Goal: Transaction & Acquisition: Purchase product/service

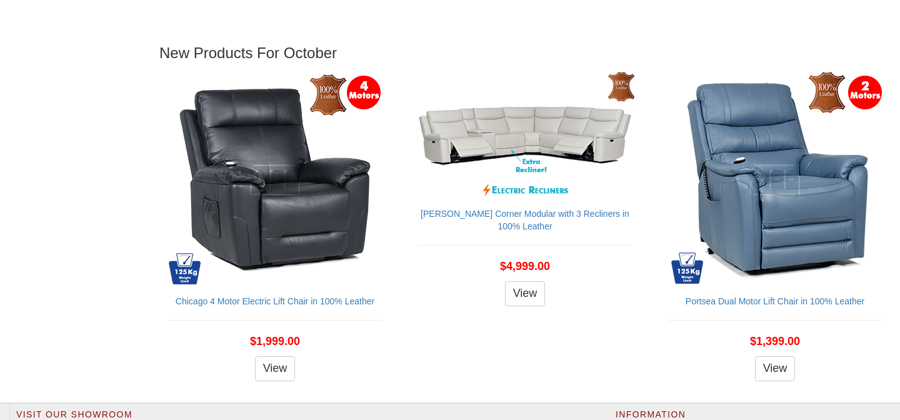
scroll to position [1444, 0]
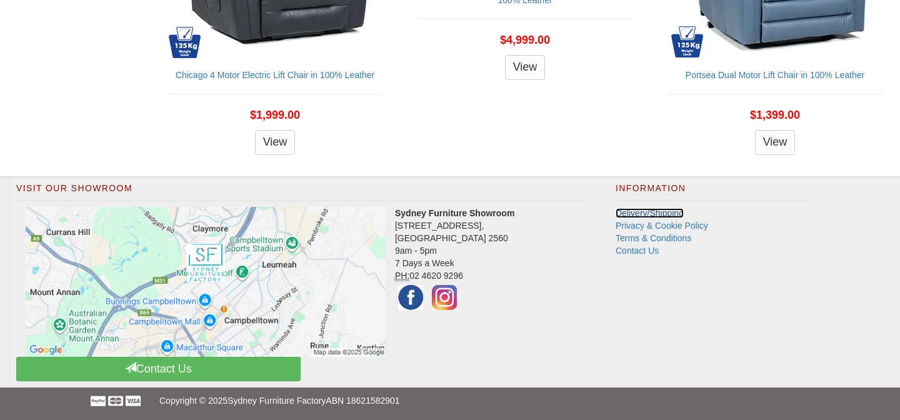
click at [629, 212] on link "Delivery/Shipping" at bounding box center [649, 213] width 68 height 10
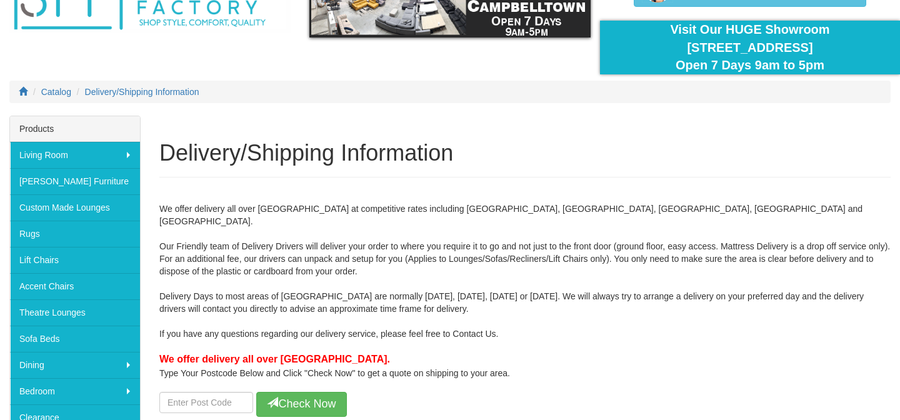
scroll to position [106, 0]
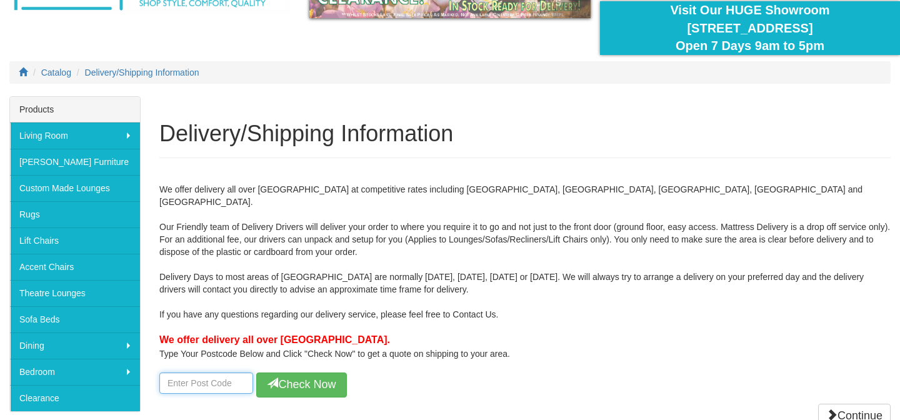
click at [196, 372] on input "number" at bounding box center [206, 382] width 94 height 21
type input "2209"
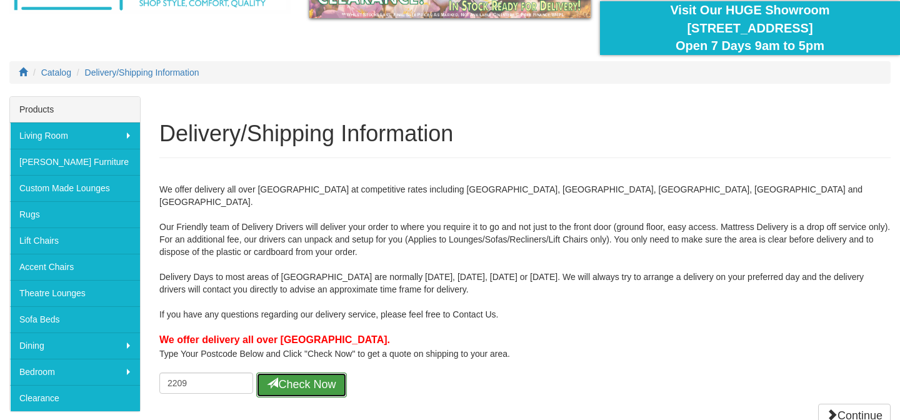
click at [298, 377] on button "Check Now" at bounding box center [301, 384] width 91 height 25
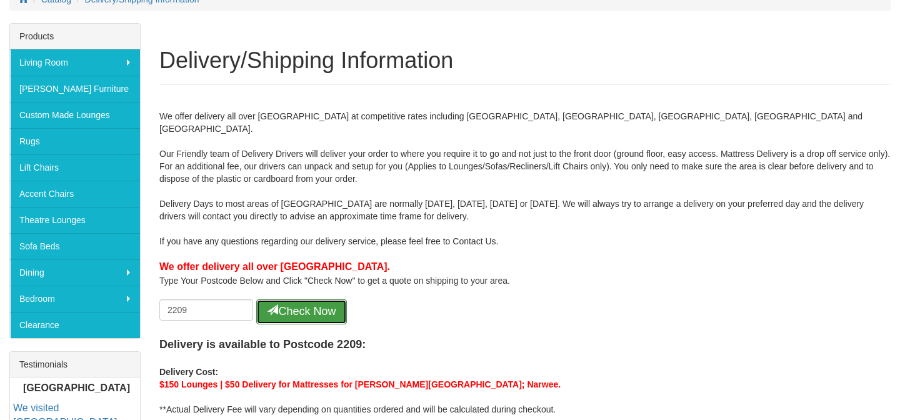
scroll to position [181, 0]
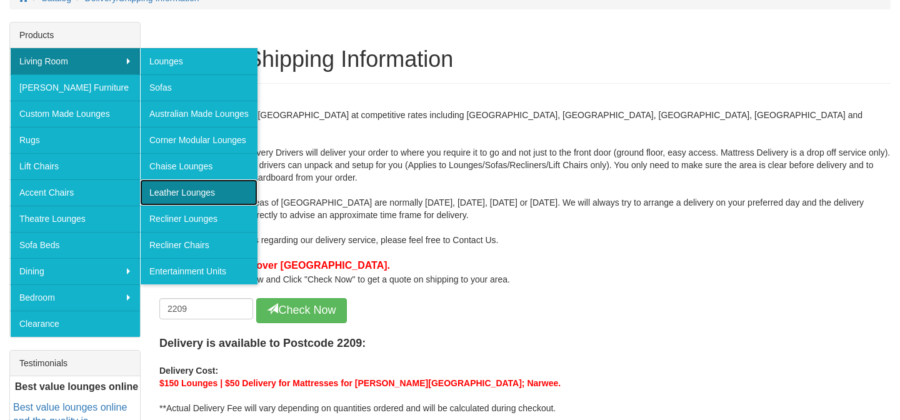
click at [174, 191] on link "Leather Lounges" at bounding box center [198, 192] width 117 height 26
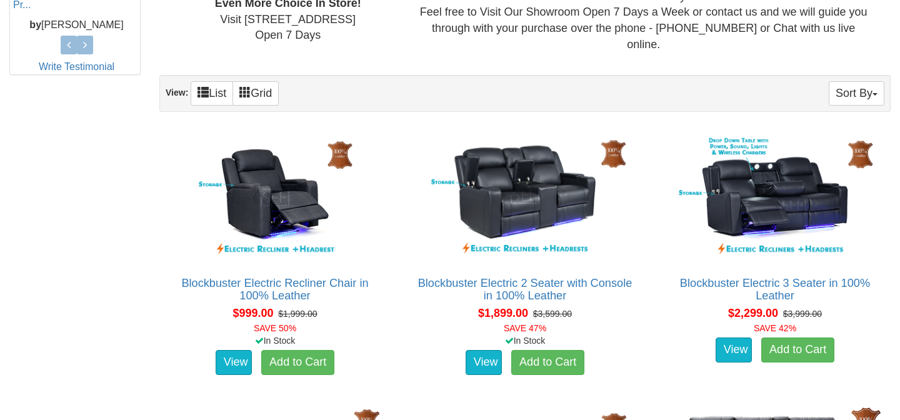
scroll to position [662, 0]
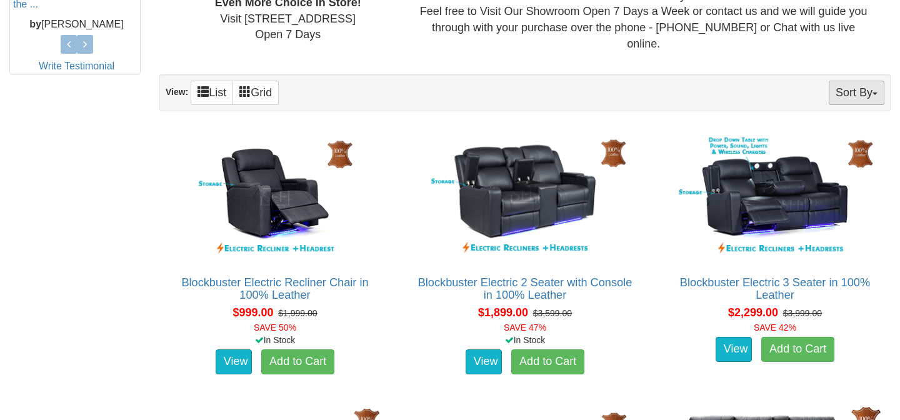
click at [870, 87] on button "Sort By" at bounding box center [857, 93] width 56 height 24
click at [820, 126] on link "Price+" at bounding box center [834, 134] width 99 height 16
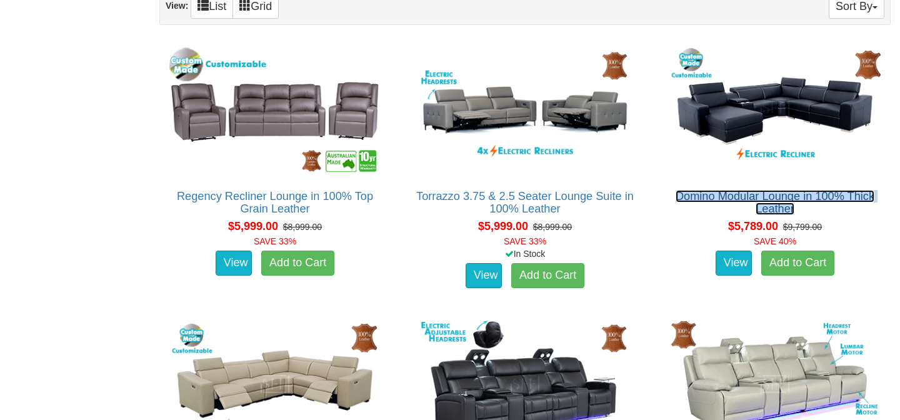
scroll to position [752, 0]
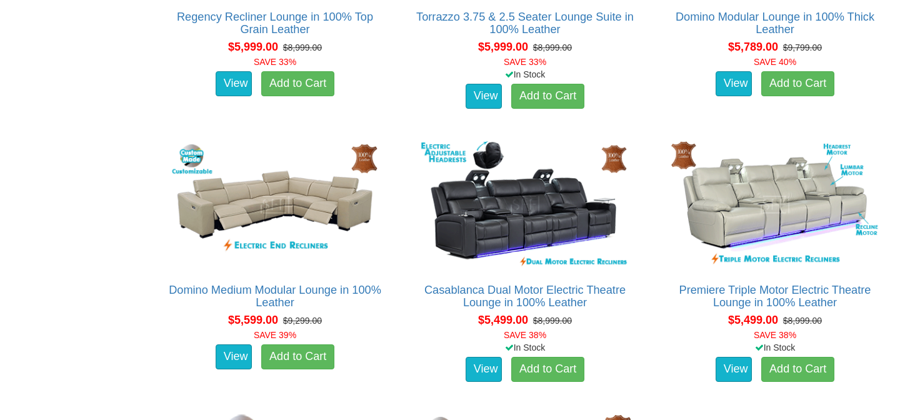
scroll to position [960, 0]
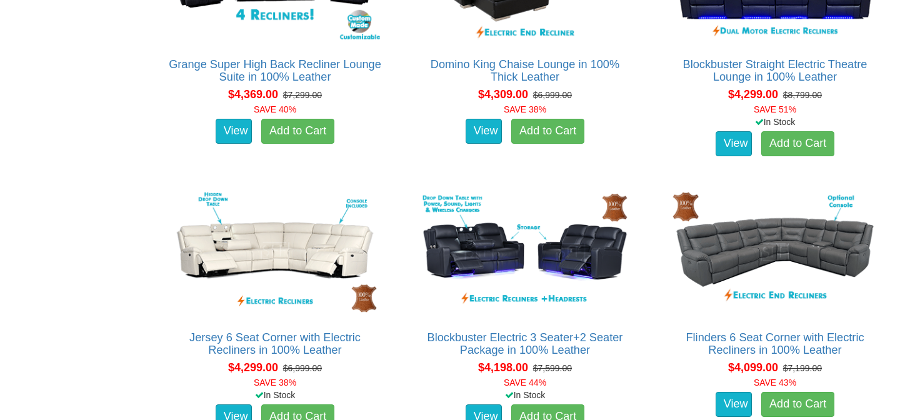
scroll to position [2520, 0]
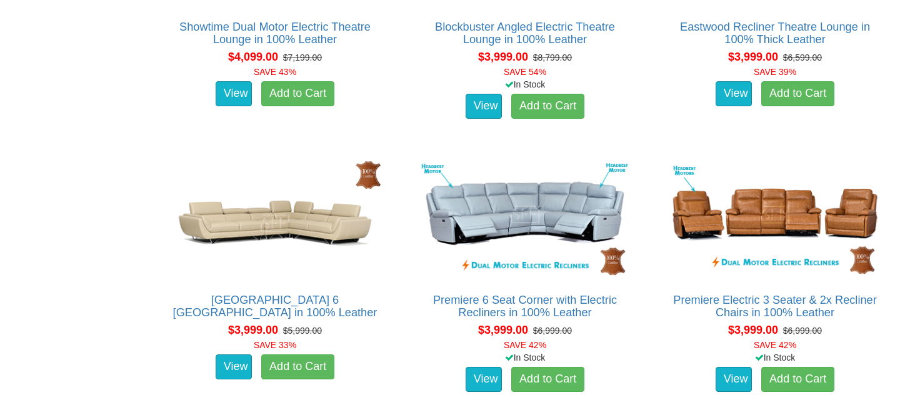
scroll to position [3136, 0]
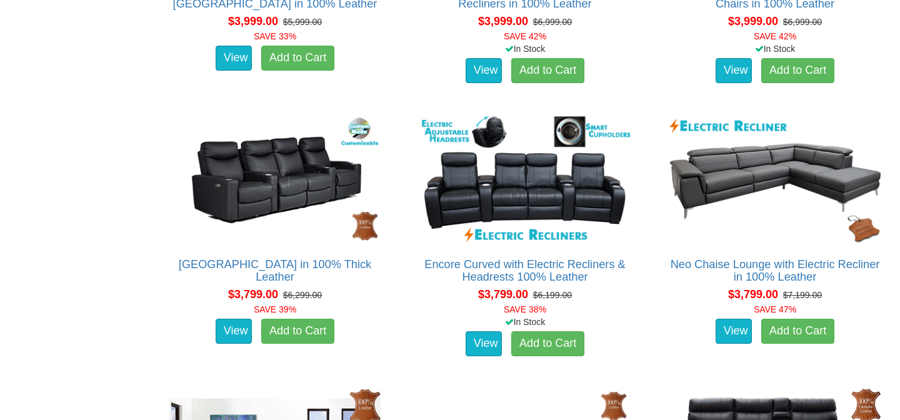
scroll to position [3410, 0]
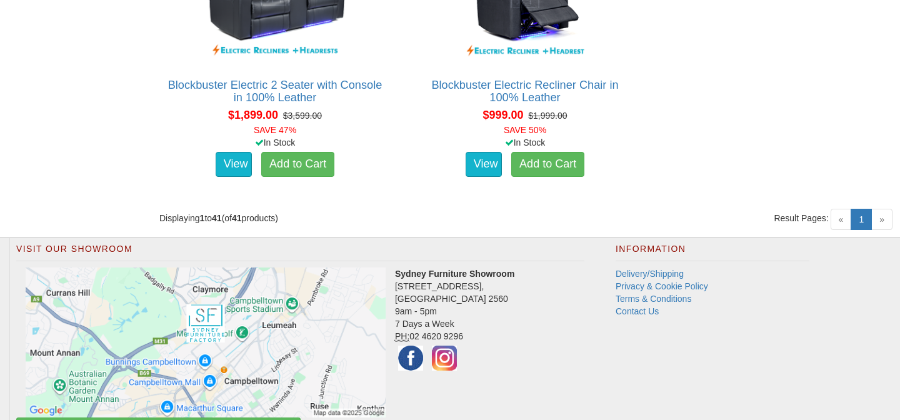
scroll to position [4423, 0]
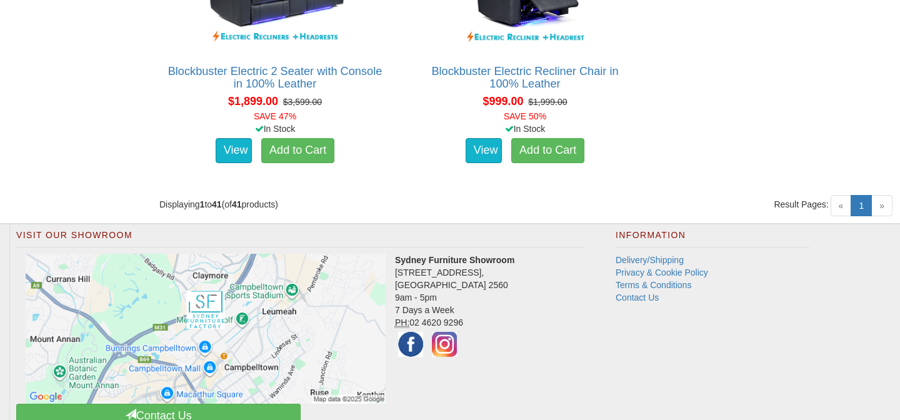
click at [882, 196] on span "»" at bounding box center [881, 205] width 21 height 21
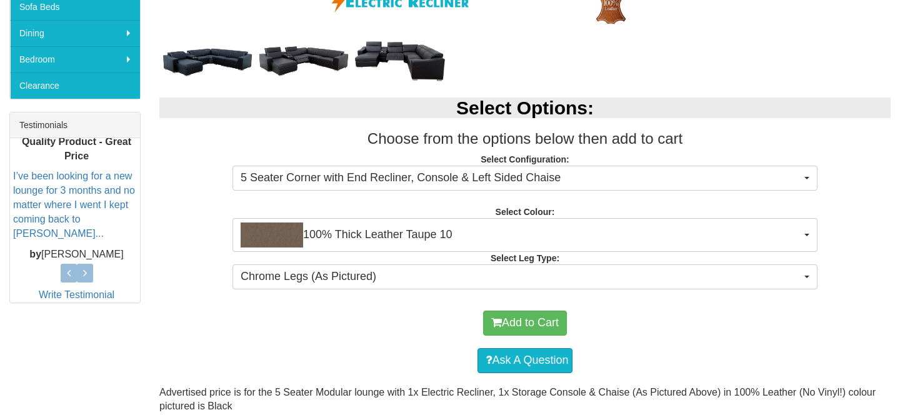
scroll to position [425, 0]
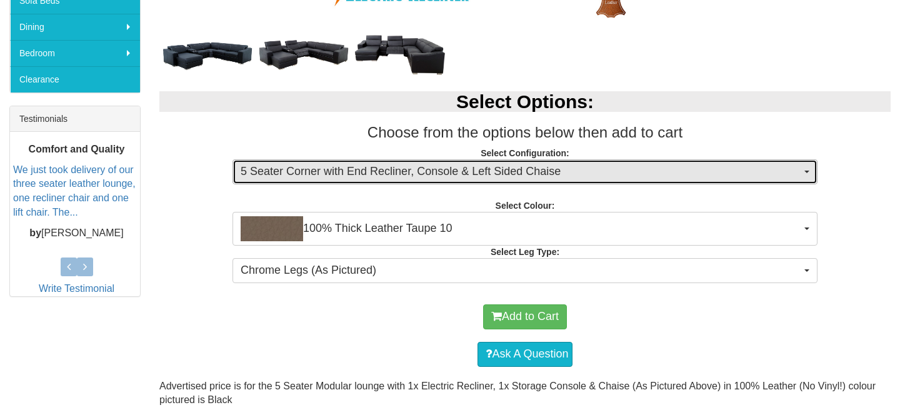
click at [779, 170] on span "5 Seater Corner with End Recliner, Console & Left Sided Chaise" at bounding box center [521, 172] width 560 height 16
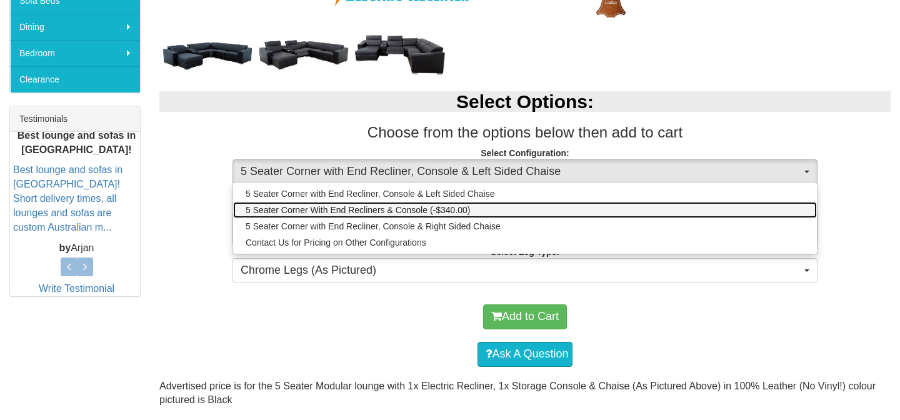
click at [370, 211] on span "5 Seater Corner With End Recliners & Console (-$340.00)" at bounding box center [358, 210] width 225 height 12
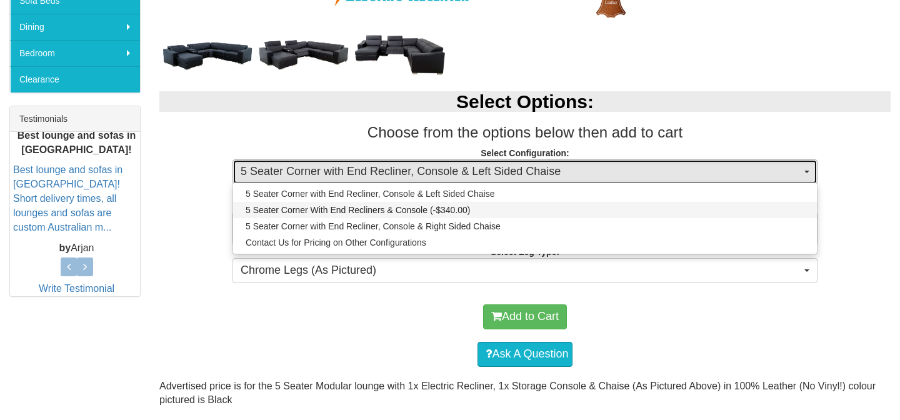
select select "1349"
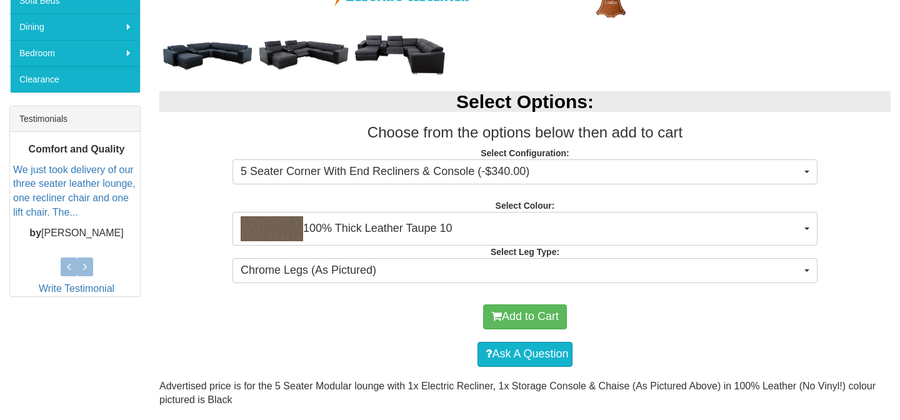
click at [854, 182] on div "Select Options: Choose from the options below then add to cart Select Configura…" at bounding box center [525, 185] width 750 height 213
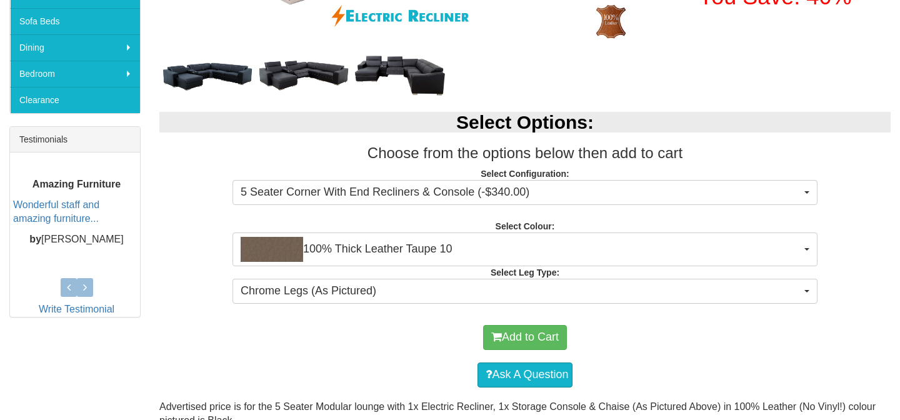
scroll to position [434, 0]
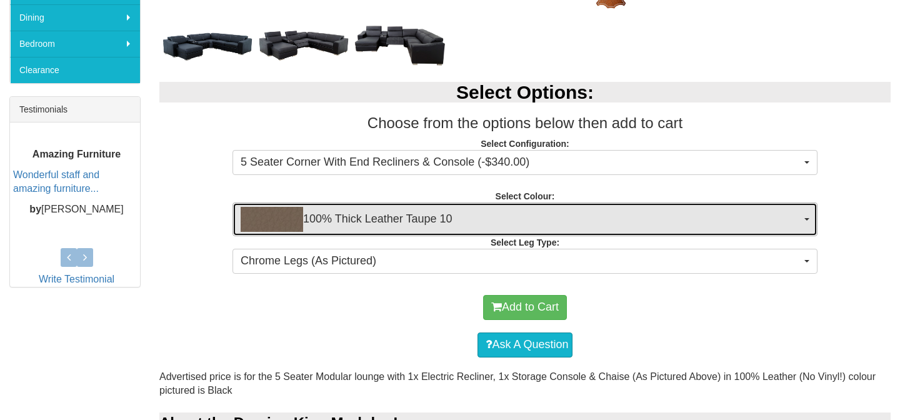
click at [726, 220] on span "100% Thick Leather Taupe 10" at bounding box center [521, 219] width 560 height 25
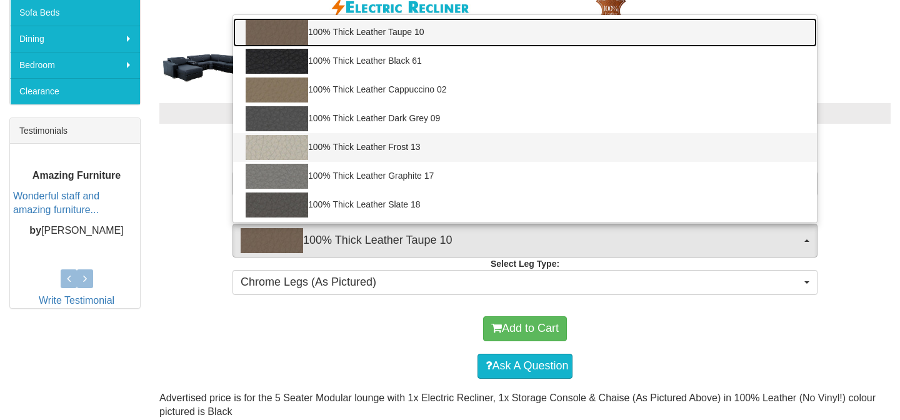
scroll to position [405, 0]
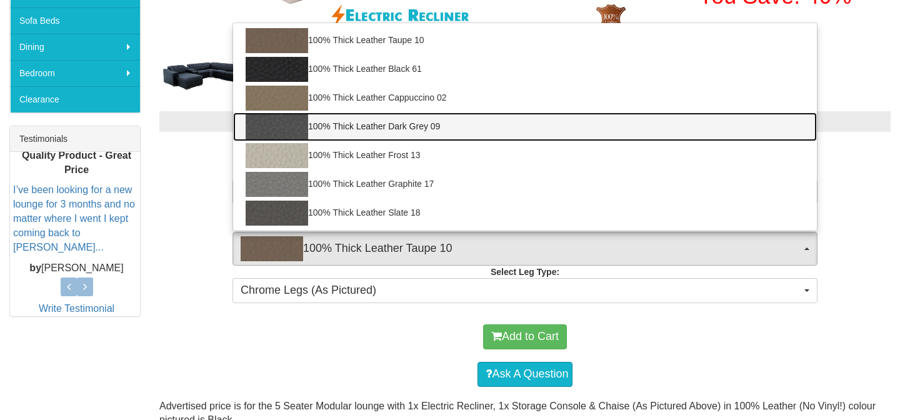
click at [290, 127] on img at bounding box center [277, 126] width 62 height 25
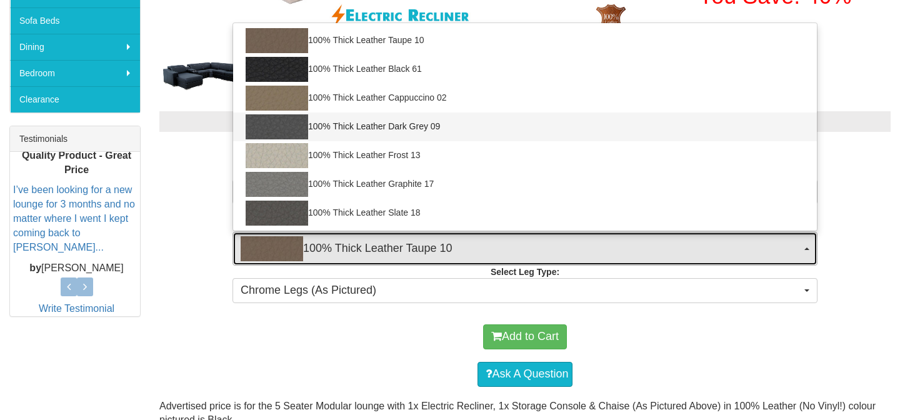
select select "1951"
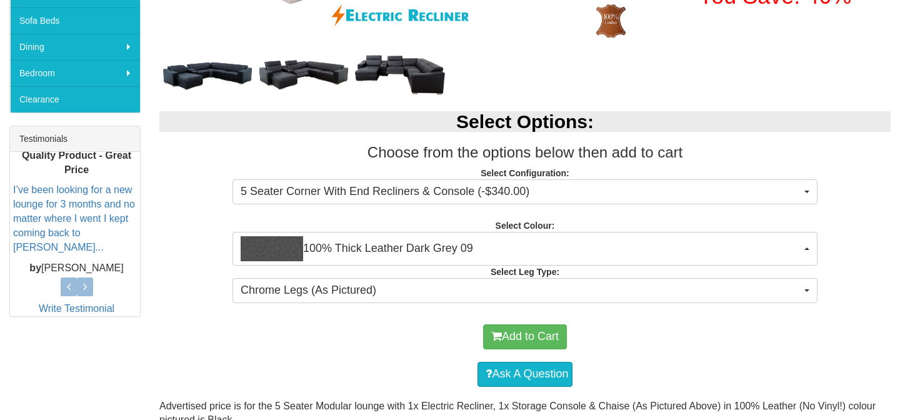
click at [351, 328] on div "Add to Cart" at bounding box center [525, 336] width 719 height 37
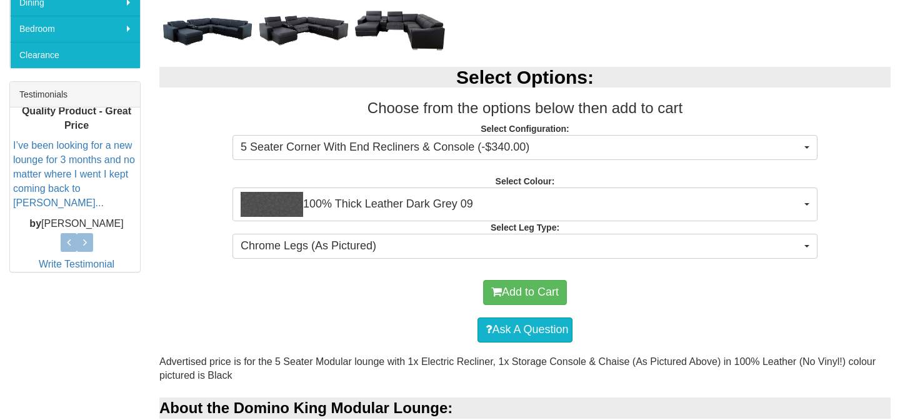
scroll to position [454, 0]
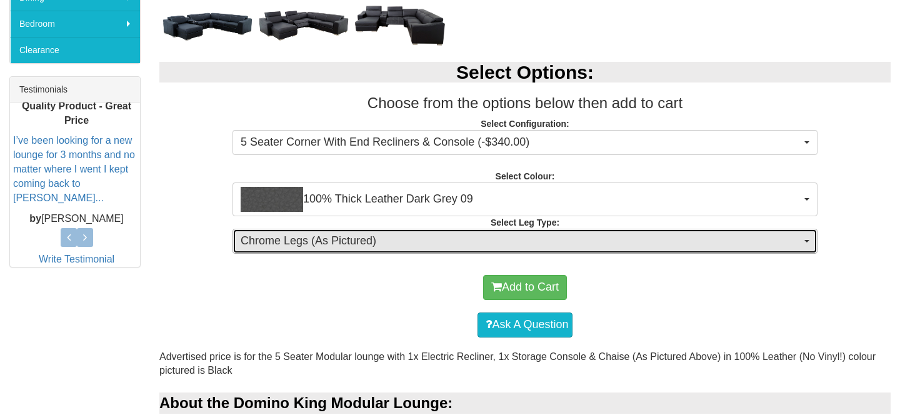
click at [367, 241] on span "Chrome Legs (As Pictured)" at bounding box center [521, 241] width 560 height 16
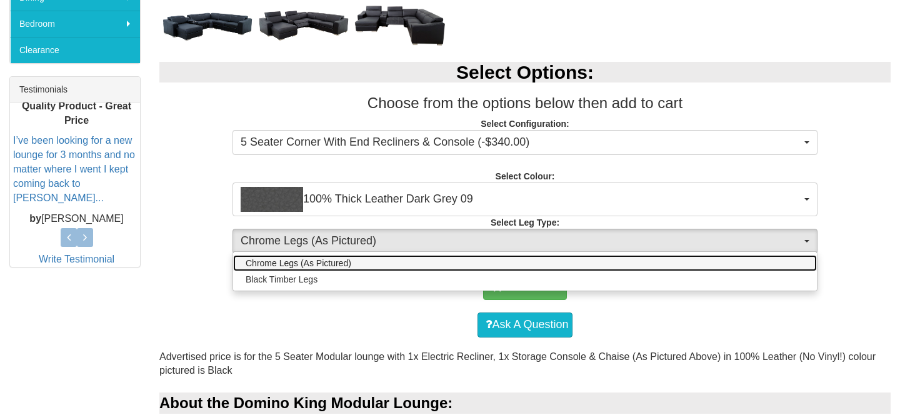
click at [346, 262] on span "Chrome Legs (As Pictured)" at bounding box center [299, 263] width 106 height 12
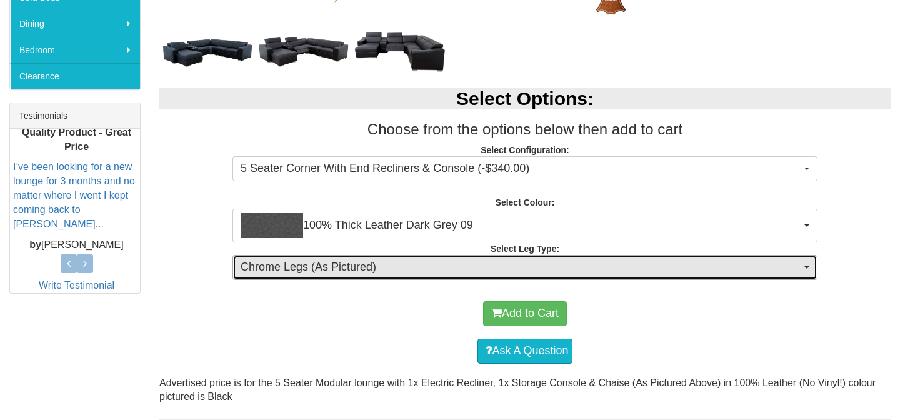
scroll to position [413, 0]
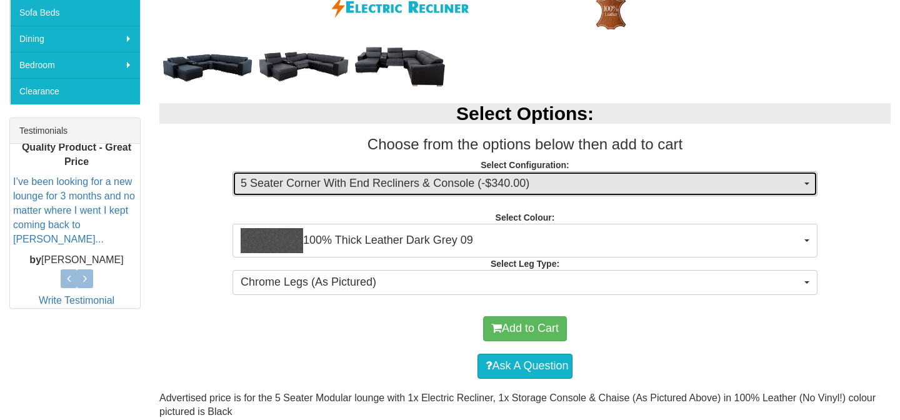
click at [765, 184] on span "5 Seater Corner With End Recliners & Console (-$340.00)" at bounding box center [521, 184] width 560 height 16
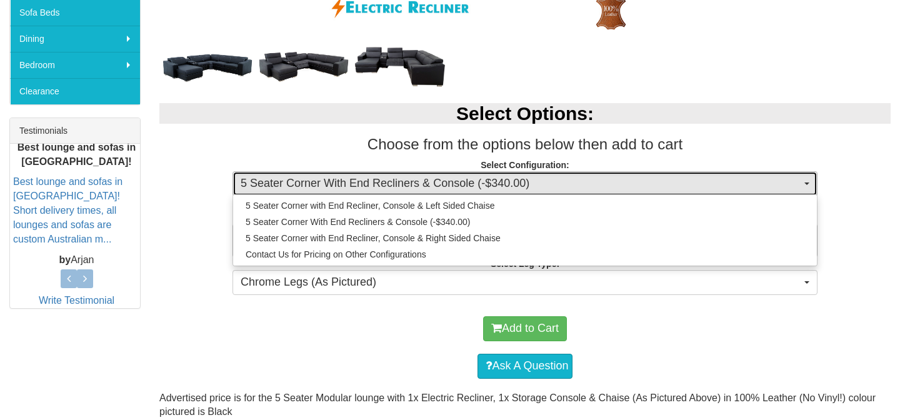
click at [765, 184] on span "5 Seater Corner With End Recliners & Console (-$340.00)" at bounding box center [521, 184] width 560 height 16
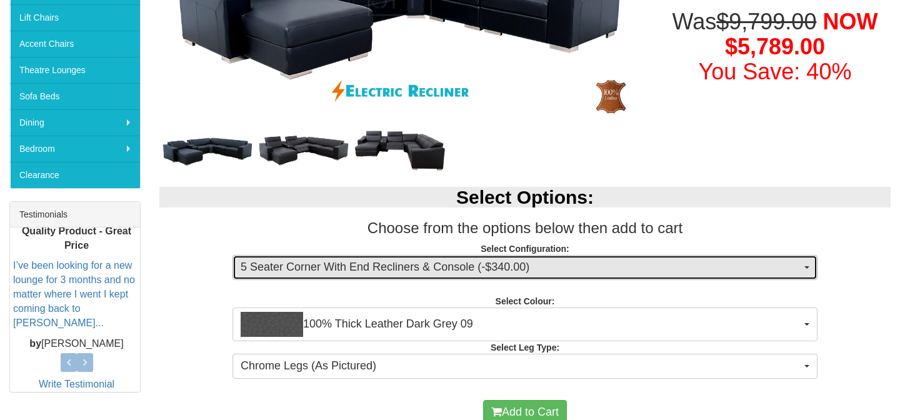
scroll to position [433, 0]
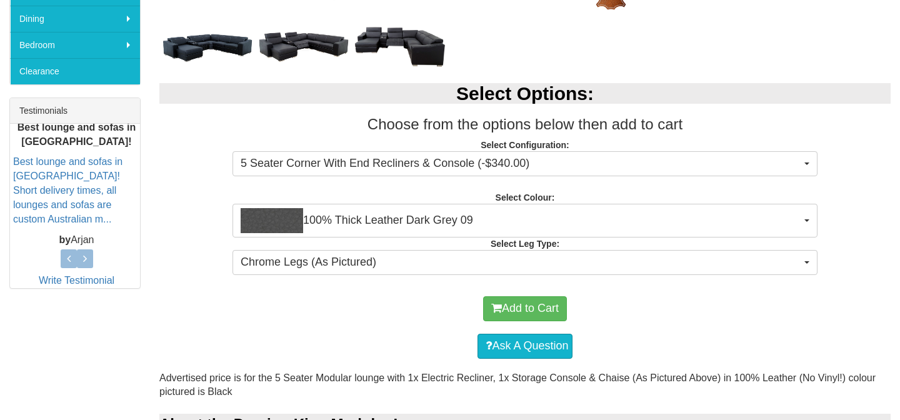
click at [381, 341] on div "Ask A Question" at bounding box center [525, 345] width 719 height 37
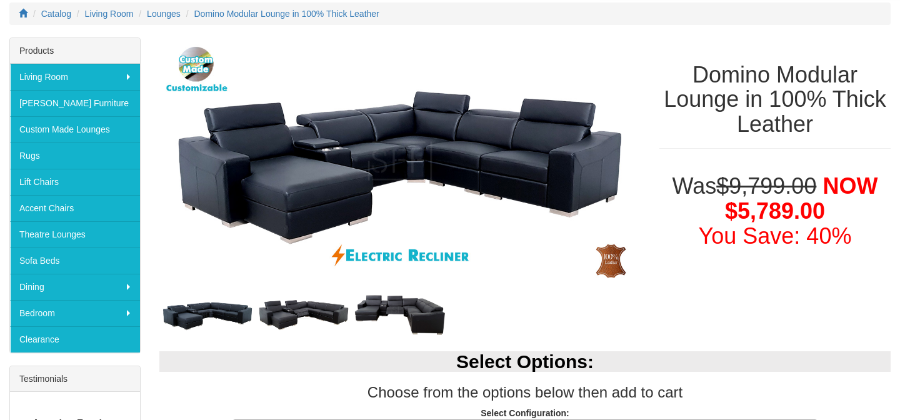
scroll to position [159, 0]
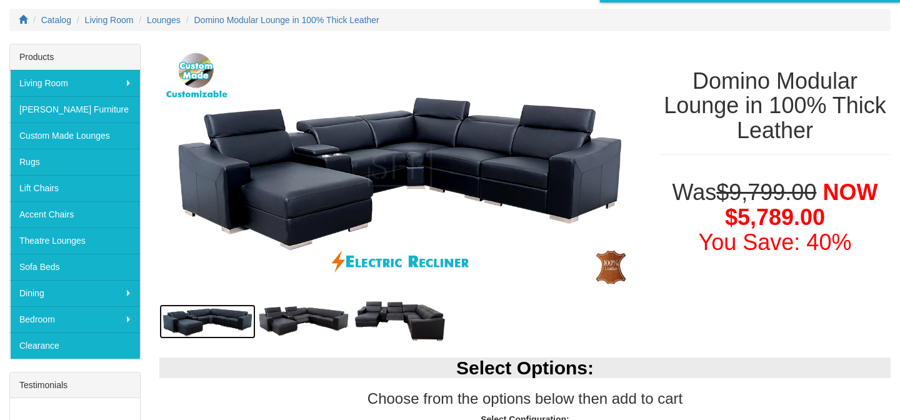
click at [214, 326] on img at bounding box center [207, 321] width 96 height 34
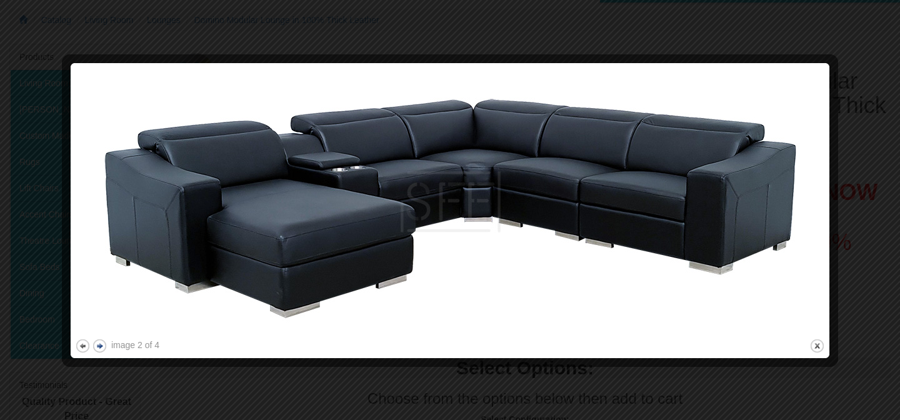
click at [107, 344] on button "next" at bounding box center [100, 346] width 16 height 16
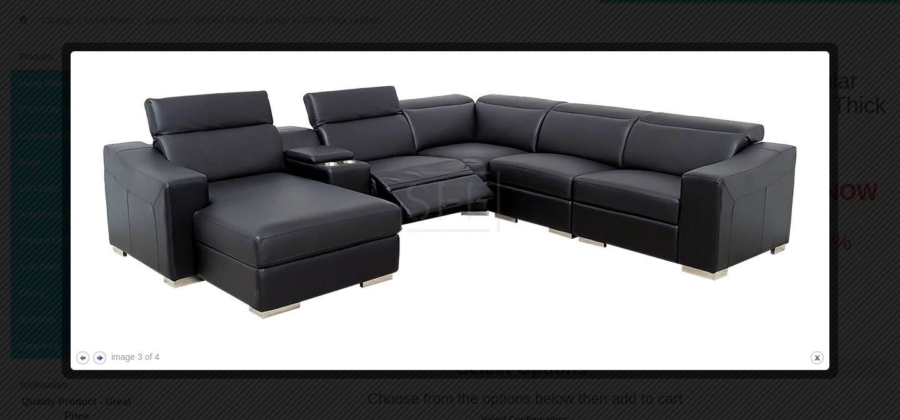
click at [99, 355] on button "next" at bounding box center [100, 358] width 16 height 16
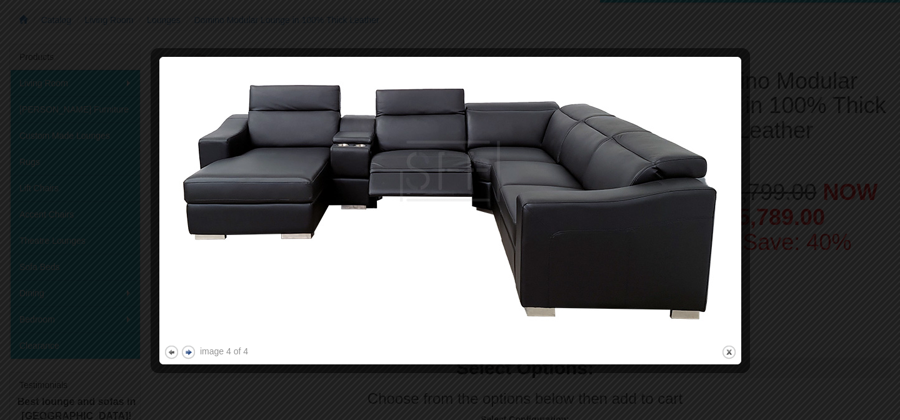
click at [191, 354] on button "next" at bounding box center [189, 352] width 16 height 16
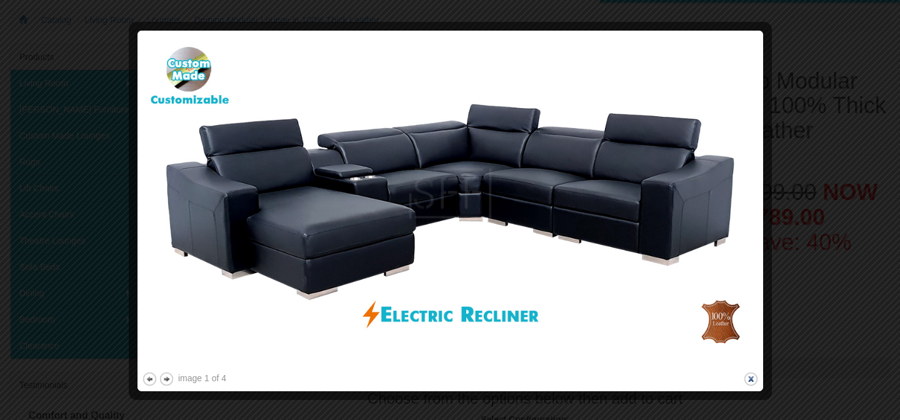
click at [752, 379] on button "close" at bounding box center [751, 379] width 16 height 16
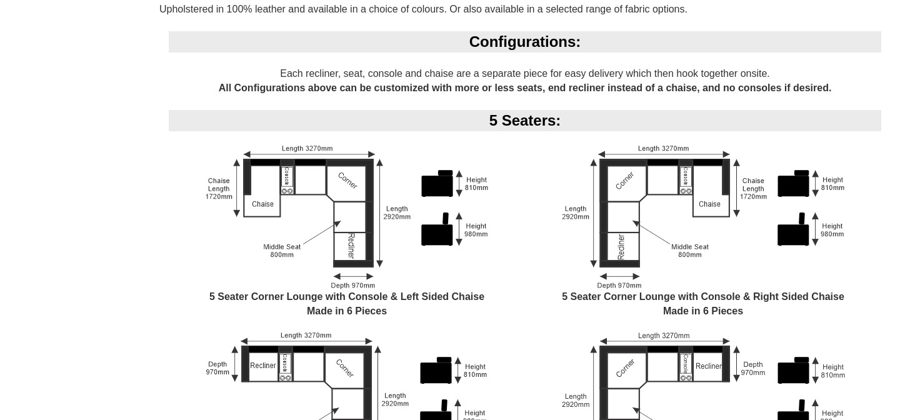
scroll to position [992, 0]
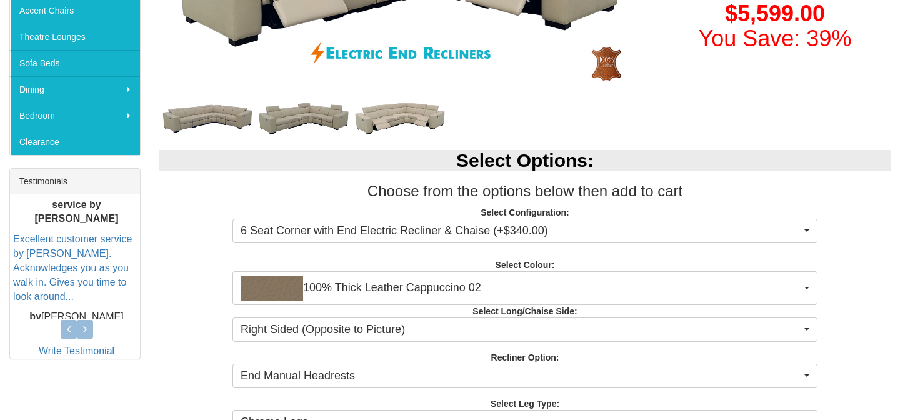
scroll to position [364, 0]
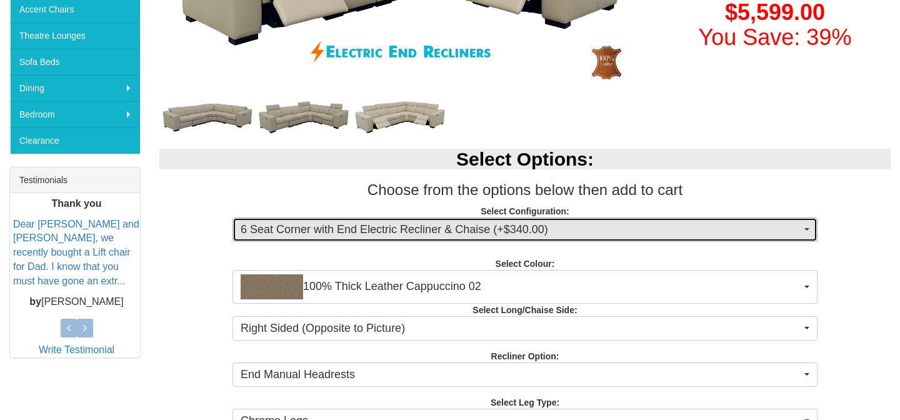
click at [417, 223] on span "6 Seat Corner with End Electric Recliner & Chaise (+$340.00)" at bounding box center [521, 230] width 560 height 16
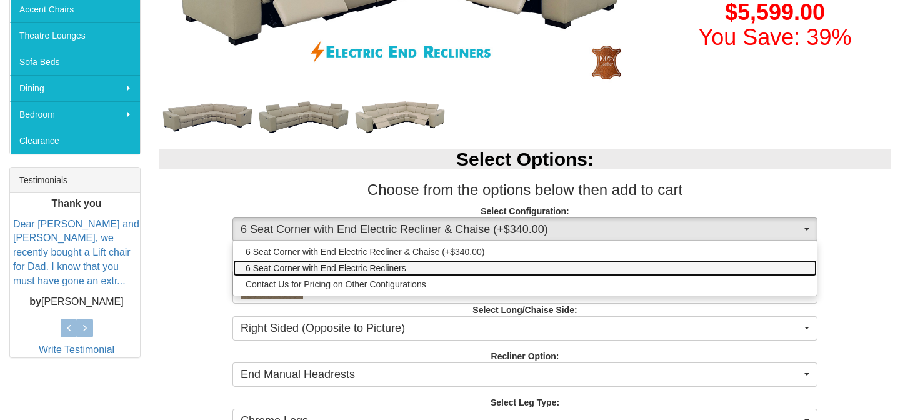
click at [377, 269] on span "6 Seat Corner with End Electric Recliners" at bounding box center [326, 268] width 161 height 12
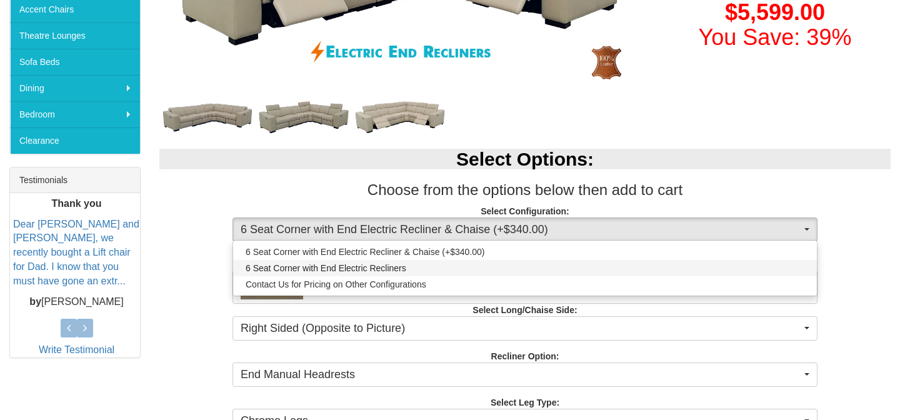
select select "1708"
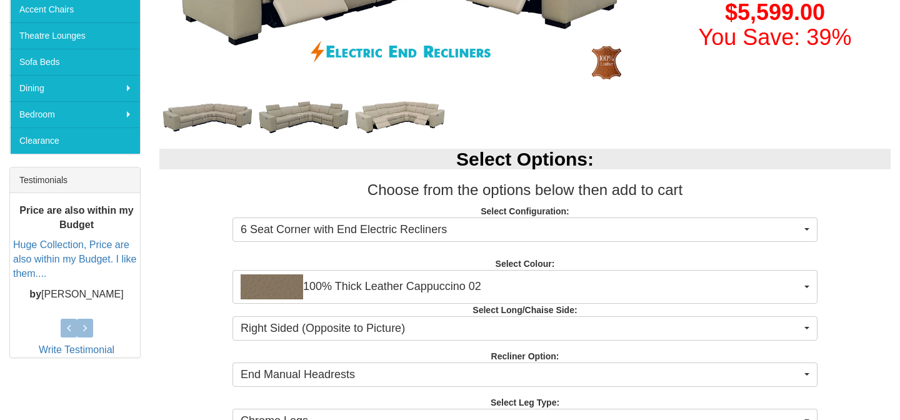
click at [418, 182] on h3 "Choose from the options below then add to cart" at bounding box center [524, 190] width 731 height 16
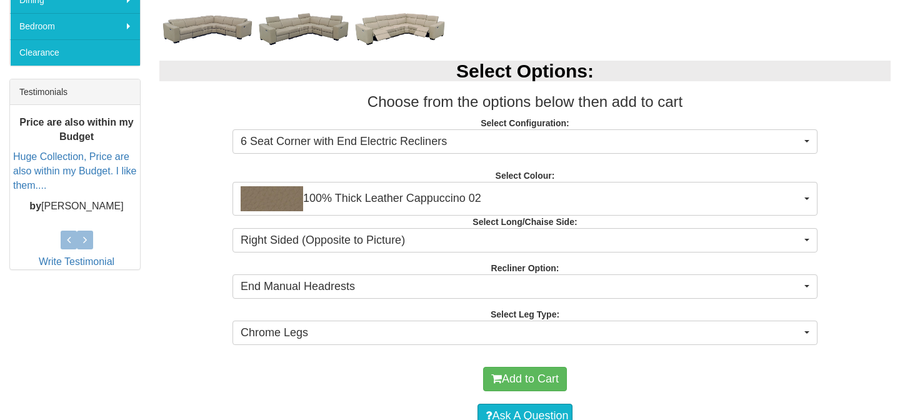
scroll to position [473, 0]
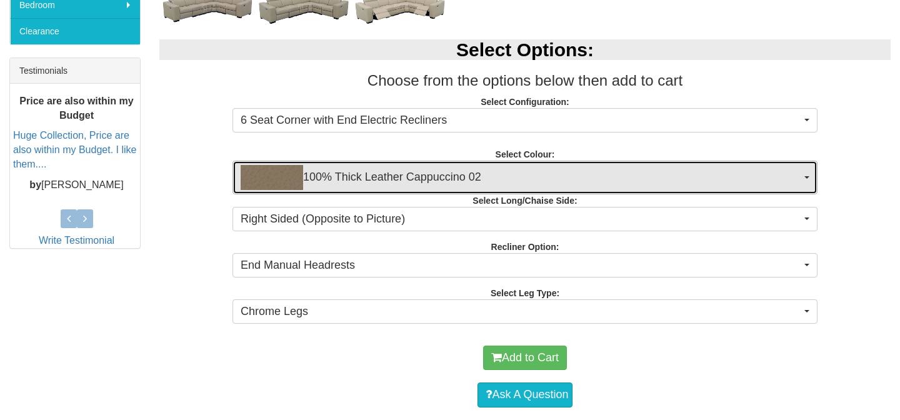
click at [418, 182] on span "100% Thick Leather Cappuccino 02" at bounding box center [521, 177] width 560 height 25
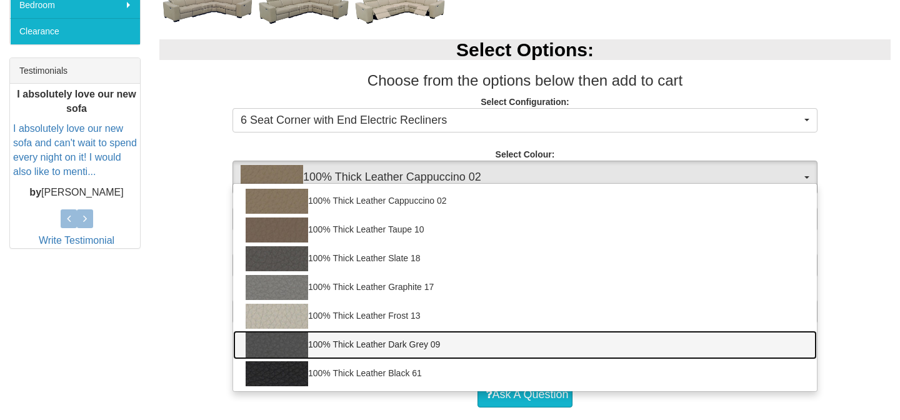
click at [371, 346] on link "100% Thick Leather Dark Grey 09" at bounding box center [525, 345] width 584 height 29
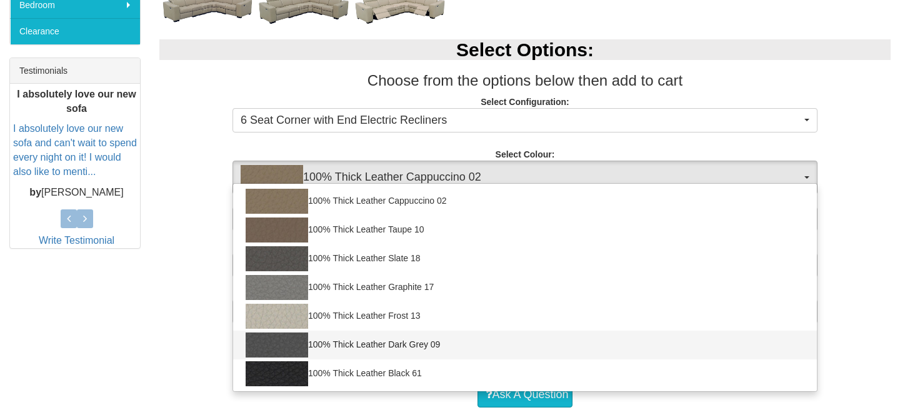
select select "1951"
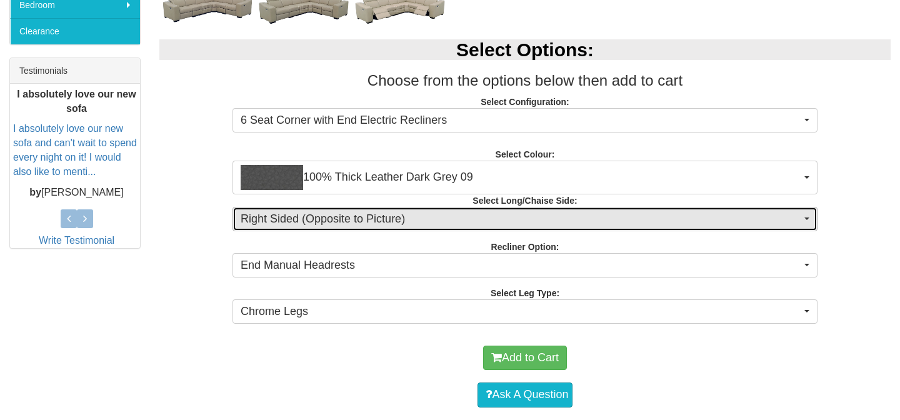
click at [387, 219] on span "Right Sided (Opposite to Picture)" at bounding box center [521, 219] width 560 height 16
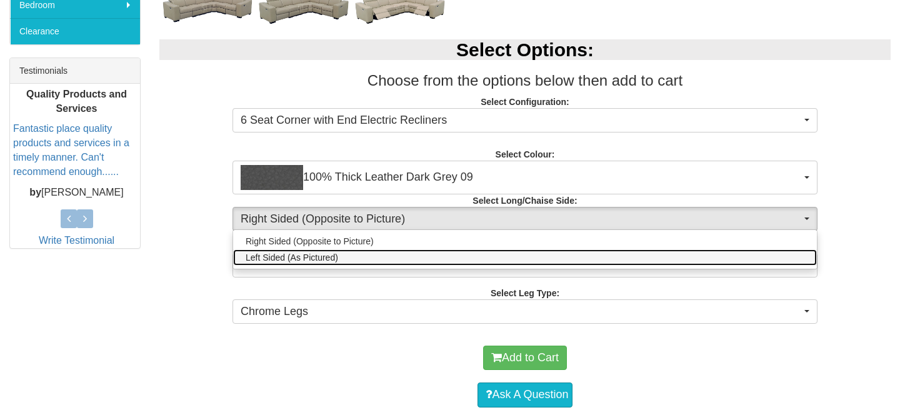
click at [344, 255] on link "Left Sided (As Pictured)" at bounding box center [525, 257] width 584 height 16
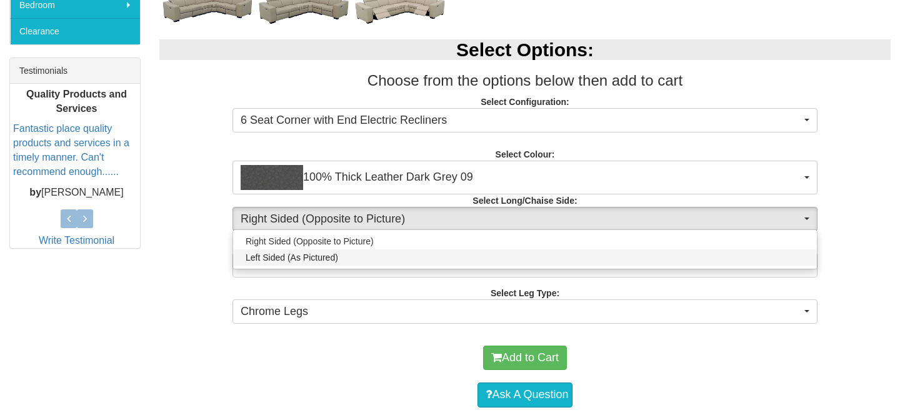
select select "1586"
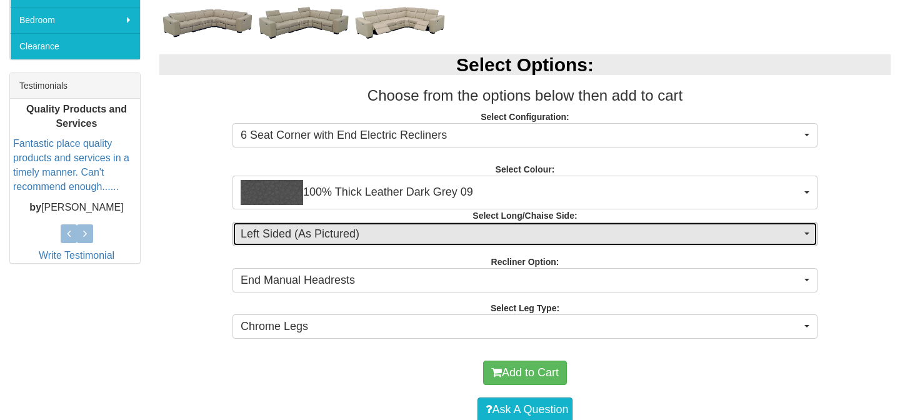
scroll to position [499, 0]
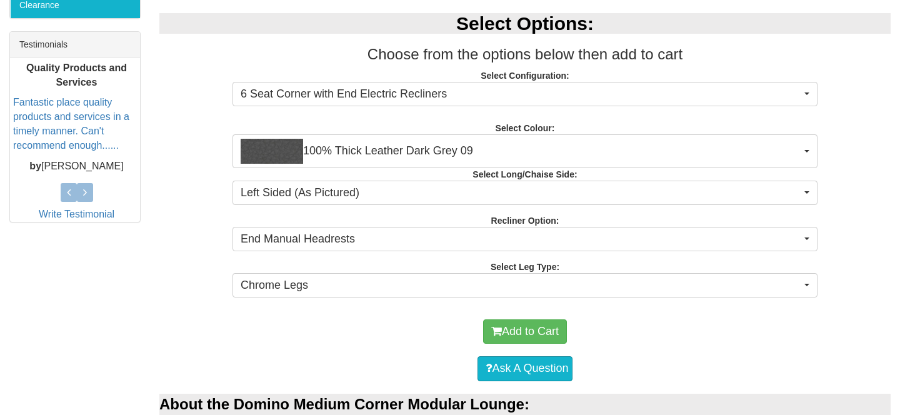
click at [192, 152] on div "Select Options: Choose from the options below then add to cart Select Configura…" at bounding box center [525, 154] width 750 height 306
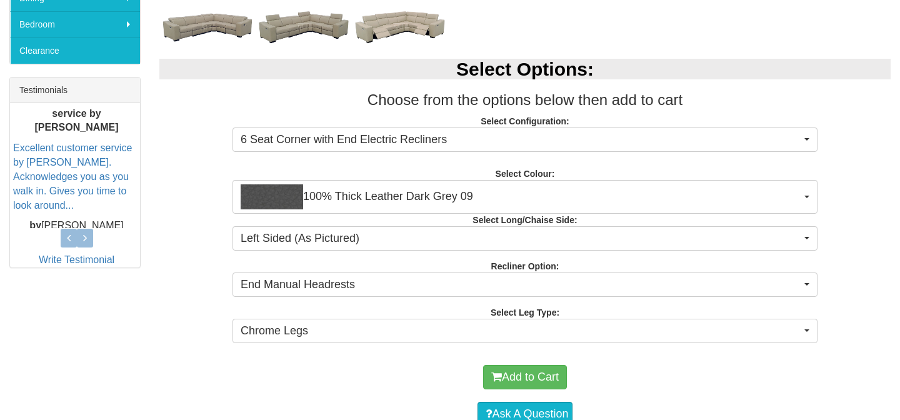
scroll to position [456, 0]
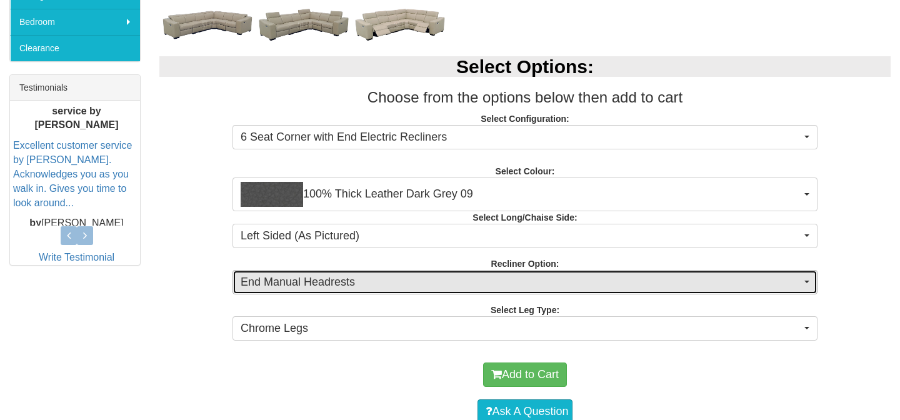
click at [274, 284] on span "End Manual Headrests" at bounding box center [521, 282] width 560 height 16
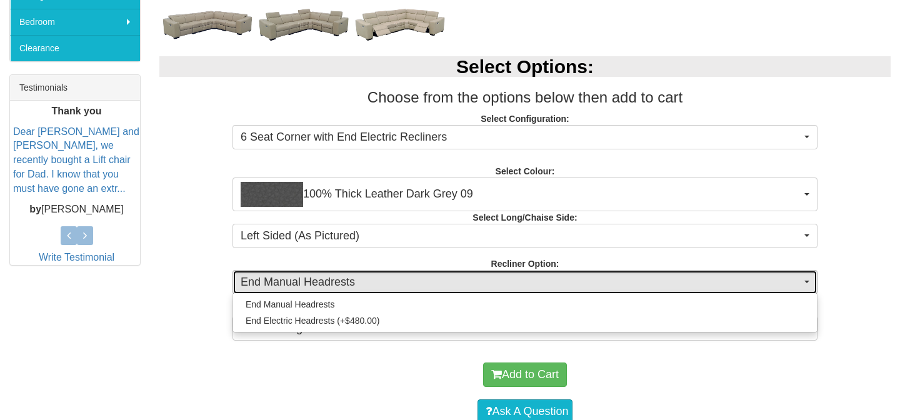
click at [274, 284] on span "End Manual Headrests" at bounding box center [521, 282] width 560 height 16
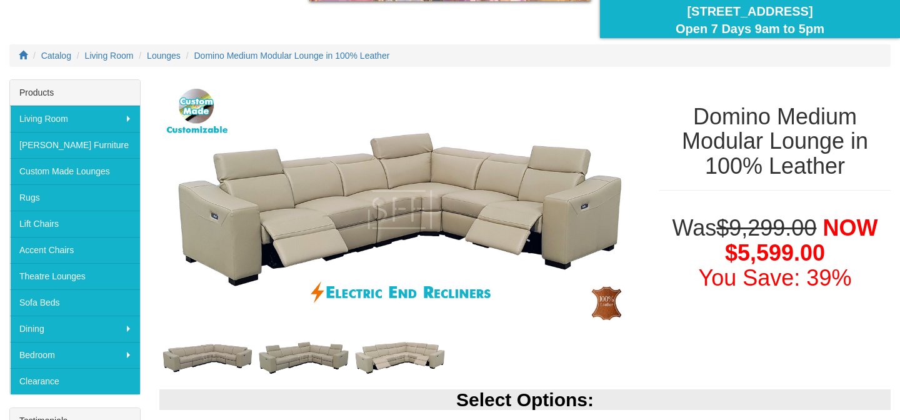
scroll to position [0, 0]
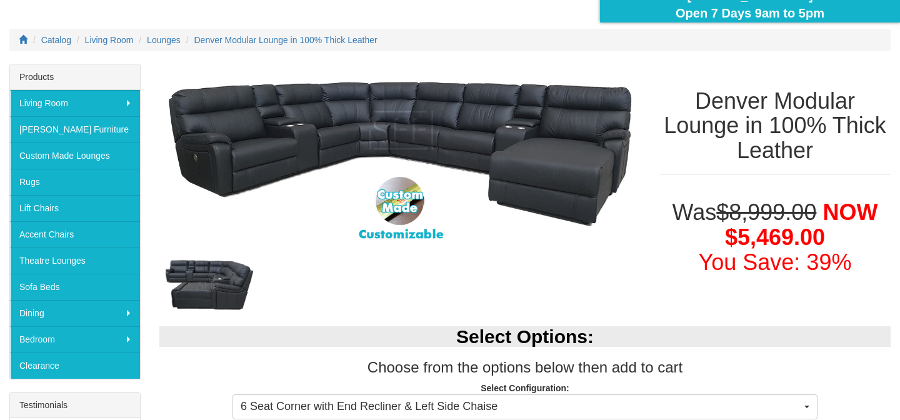
scroll to position [140, 0]
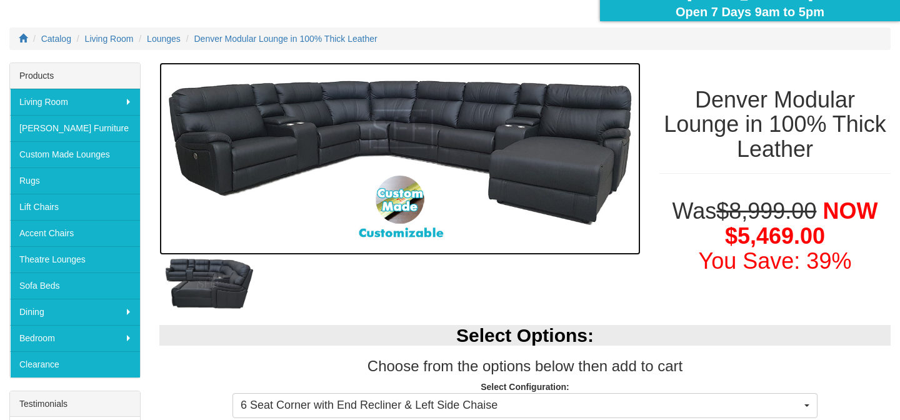
click at [484, 172] on img at bounding box center [399, 158] width 481 height 192
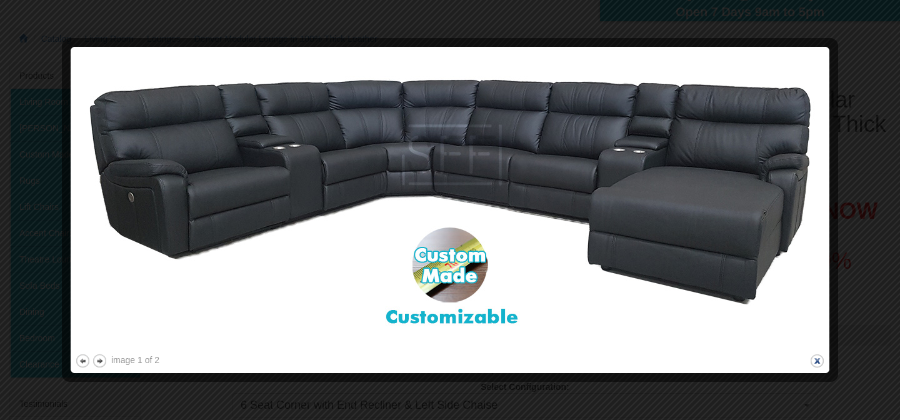
click at [819, 362] on button "close" at bounding box center [817, 361] width 16 height 16
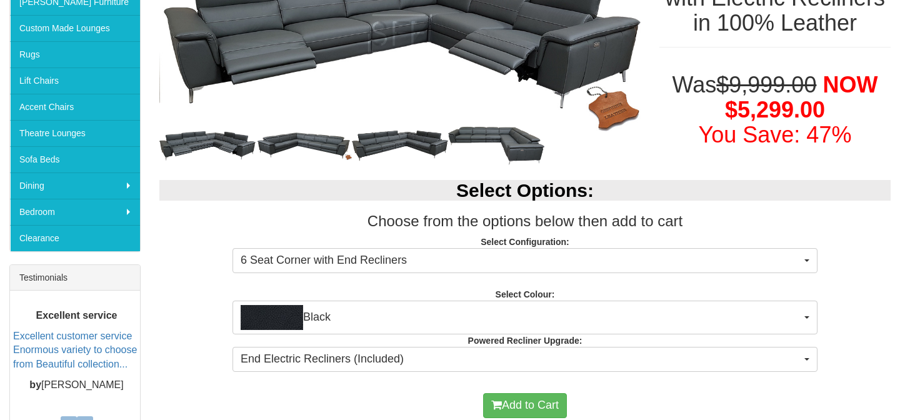
scroll to position [434, 0]
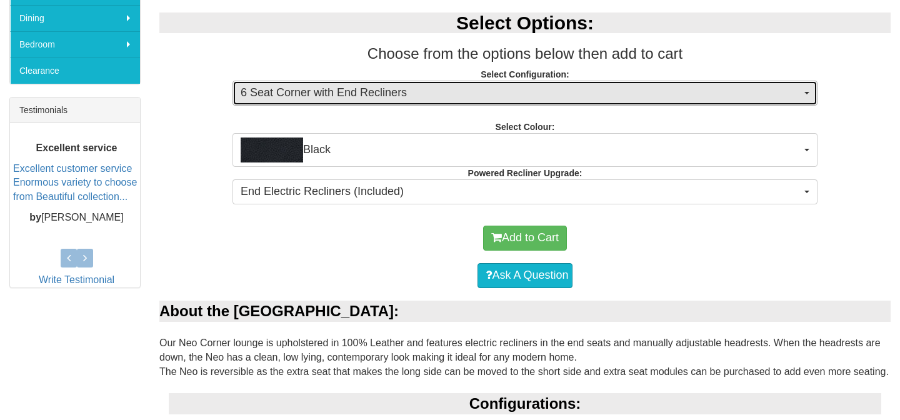
click at [485, 93] on span "6 Seat Corner with End Recliners" at bounding box center [521, 93] width 560 height 16
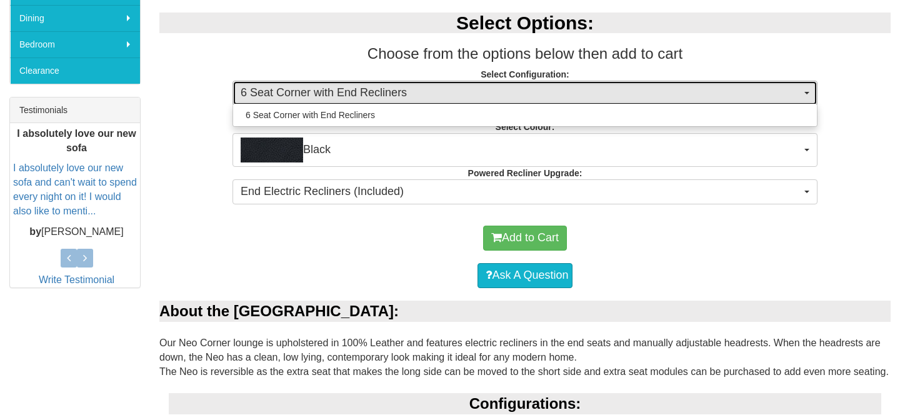
click at [485, 93] on span "6 Seat Corner with End Recliners" at bounding box center [521, 93] width 560 height 16
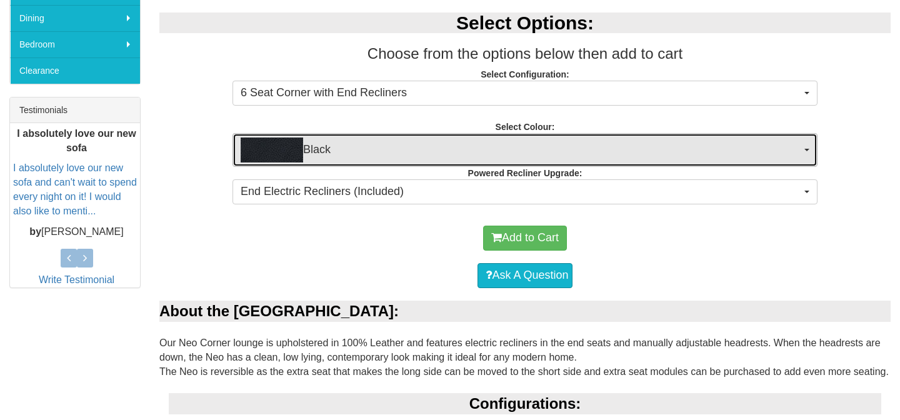
click at [418, 147] on span "Black" at bounding box center [521, 149] width 560 height 25
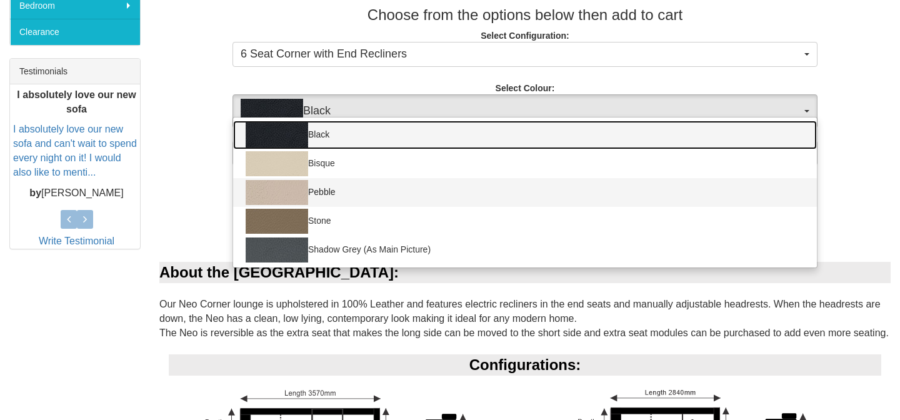
scroll to position [468, 0]
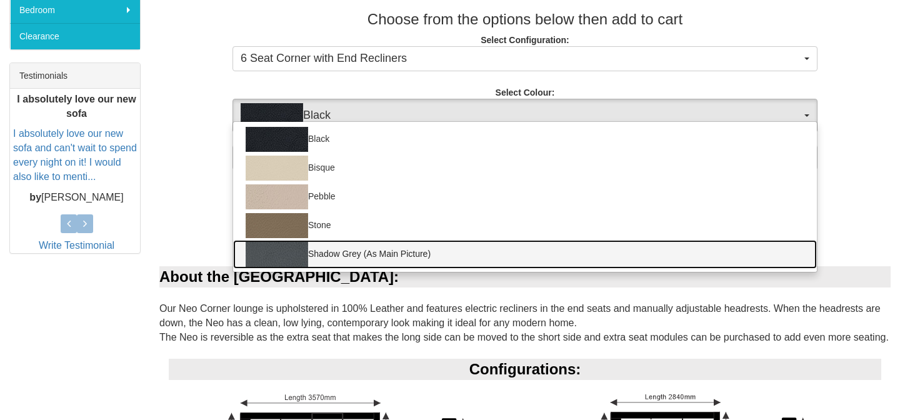
click at [362, 251] on link "Shadow Grey (As Main Picture)" at bounding box center [525, 254] width 584 height 29
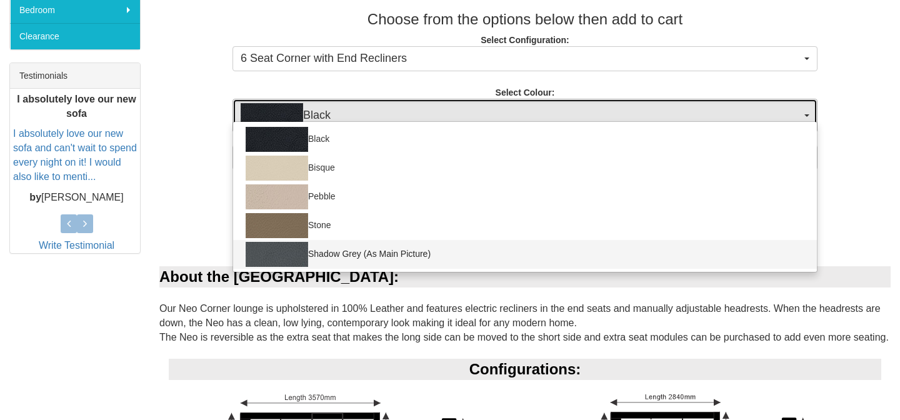
select select "1225"
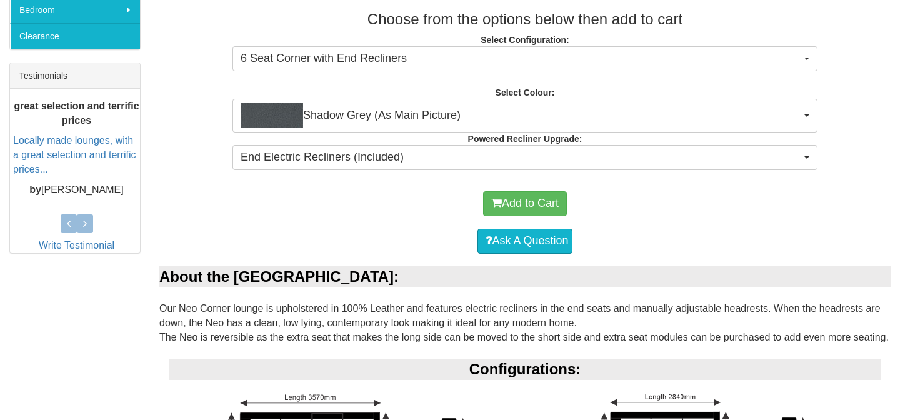
click at [271, 173] on div "Select Options: Choose from the options below then add to cart Select Configura…" at bounding box center [525, 72] width 750 height 213
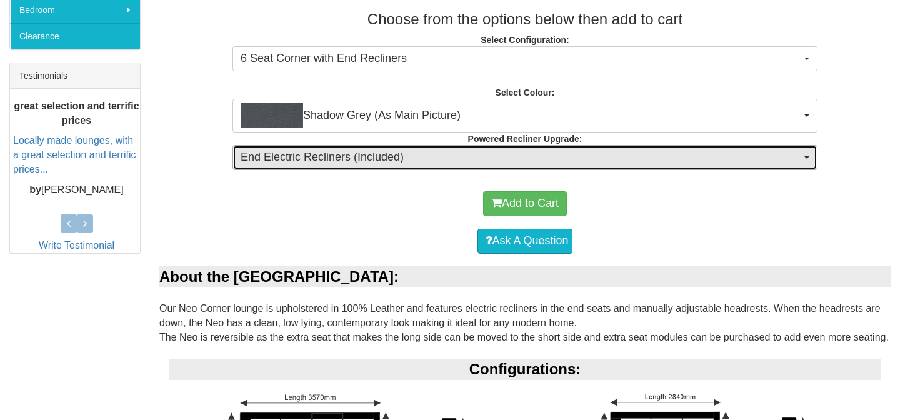
click at [285, 158] on span "End Electric Recliners (Included)" at bounding box center [521, 157] width 560 height 16
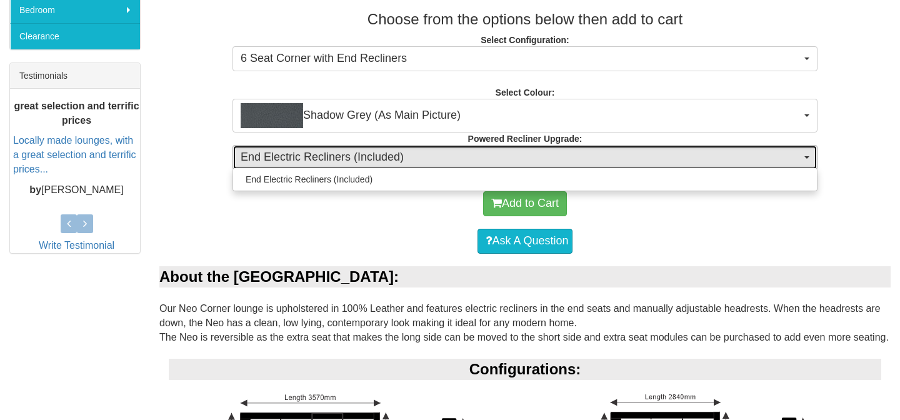
click at [285, 158] on span "End Electric Recliners (Included)" at bounding box center [521, 157] width 560 height 16
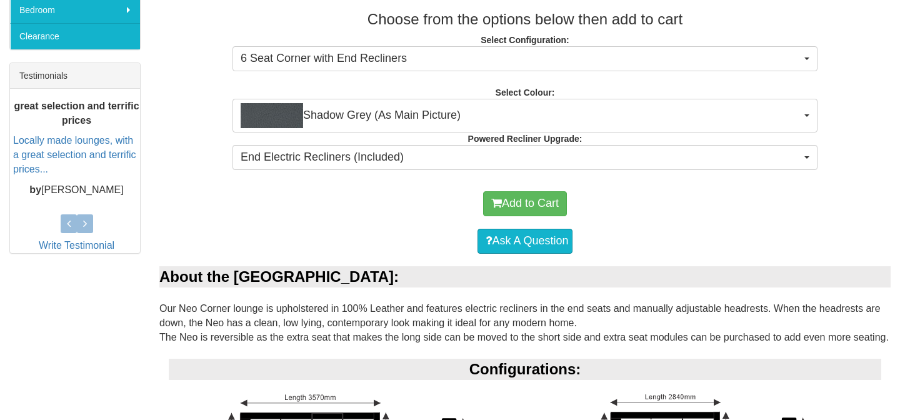
click at [240, 208] on div "Add to Cart" at bounding box center [525, 203] width 719 height 37
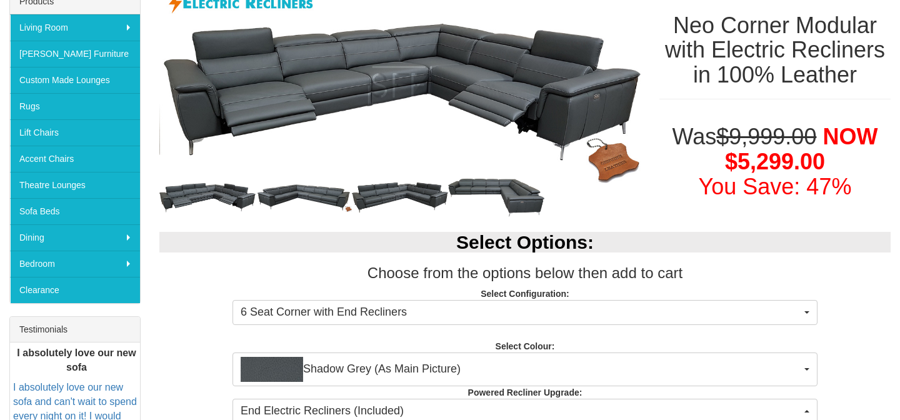
scroll to position [112, 0]
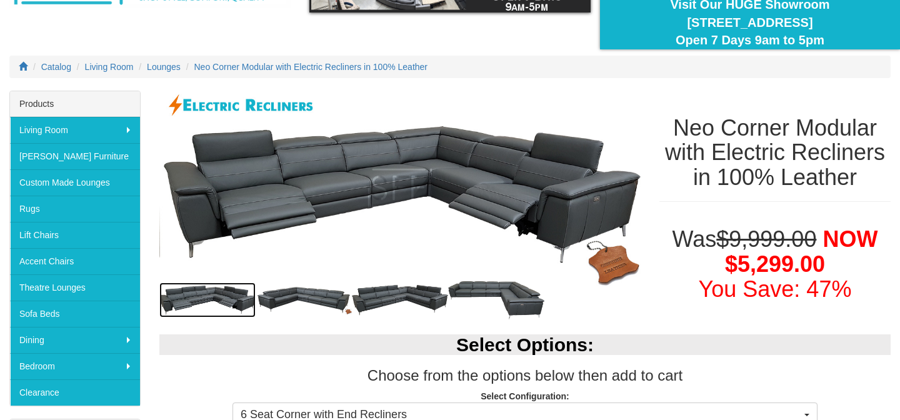
click at [194, 295] on img at bounding box center [207, 300] width 96 height 36
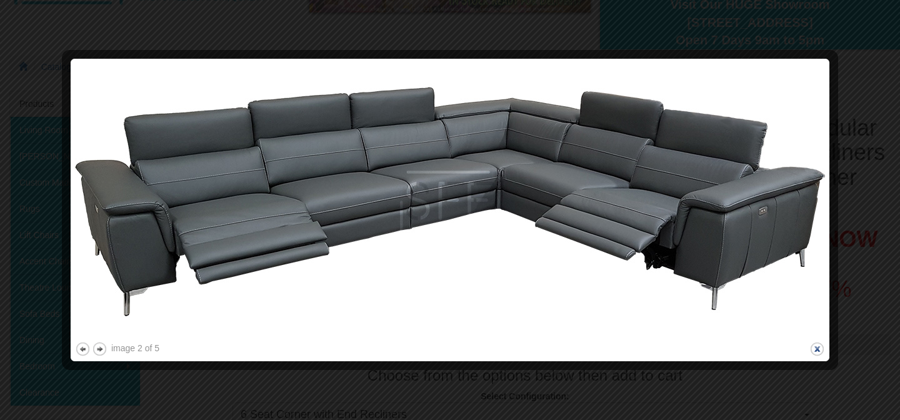
click at [815, 349] on button "close" at bounding box center [817, 349] width 16 height 16
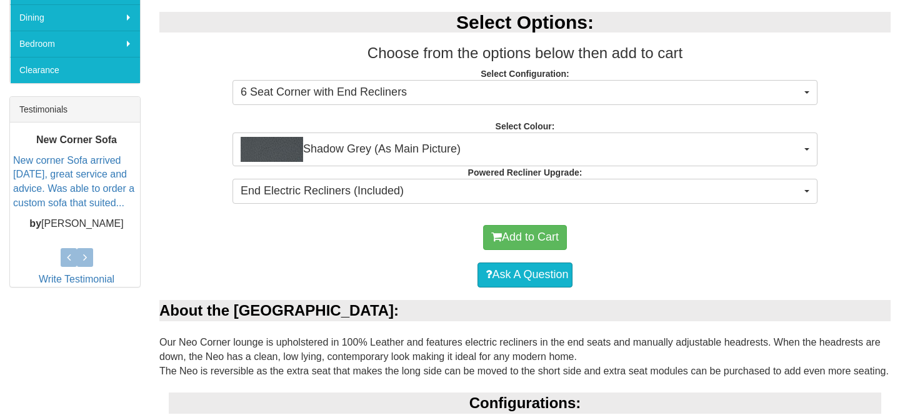
scroll to position [432, 0]
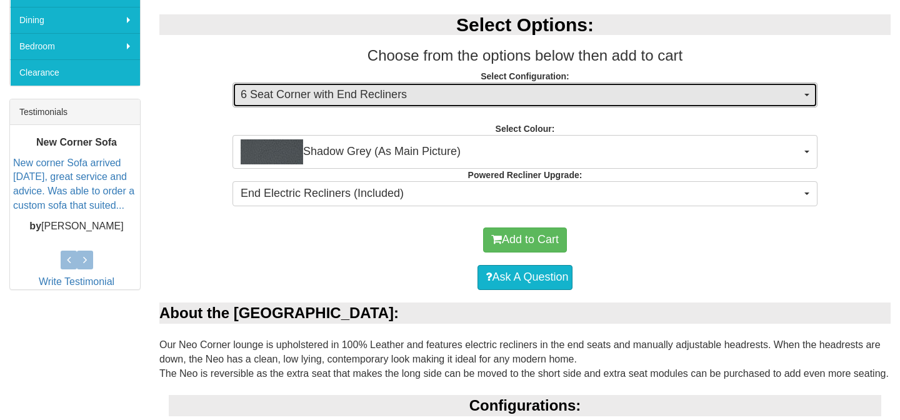
click at [408, 88] on span "6 Seat Corner with End Recliners" at bounding box center [521, 95] width 560 height 16
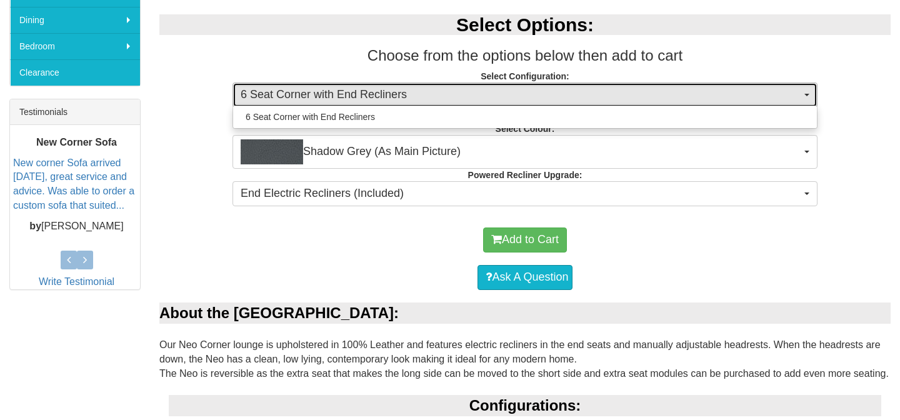
click at [408, 88] on span "6 Seat Corner with End Recliners" at bounding box center [521, 95] width 560 height 16
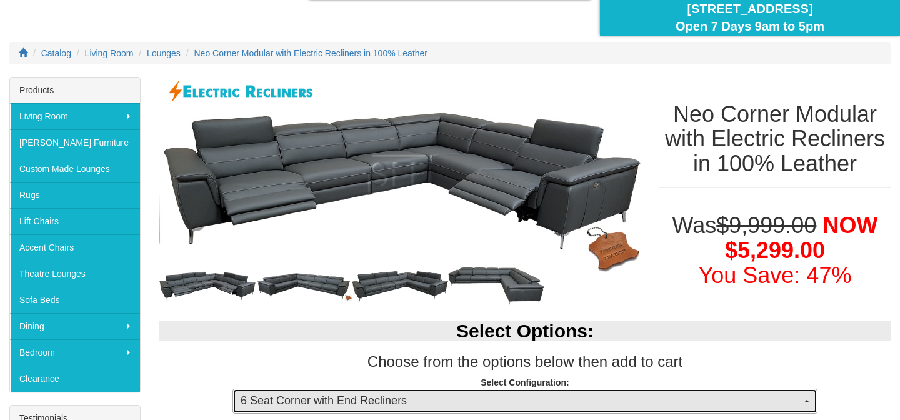
scroll to position [140, 0]
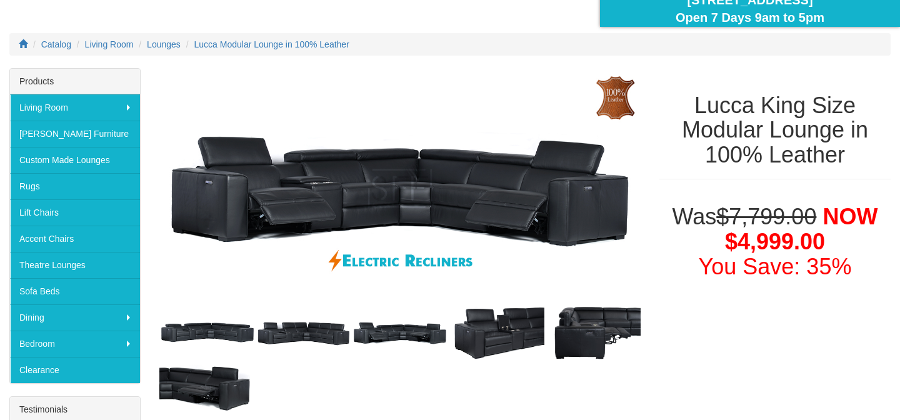
scroll to position [136, 0]
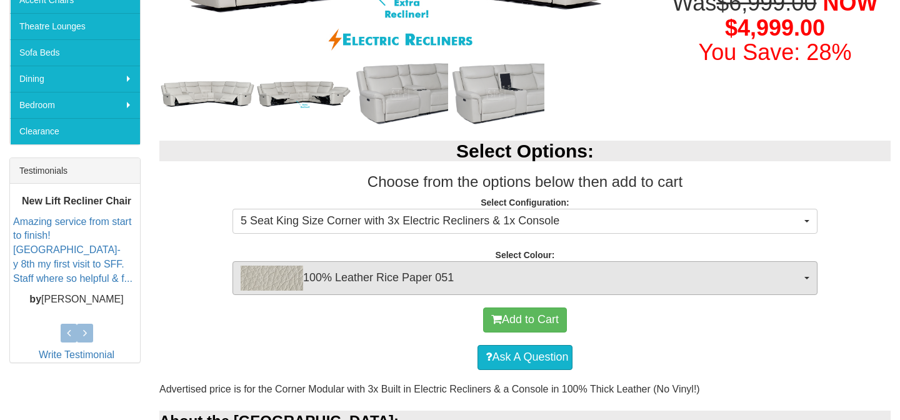
scroll to position [380, 0]
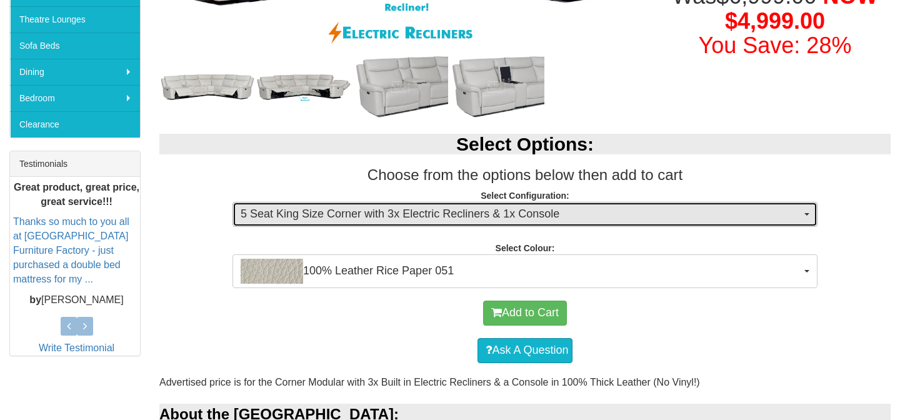
click at [396, 212] on span "5 Seat King Size Corner with 3x Electric Recliners & 1x Console" at bounding box center [521, 214] width 560 height 16
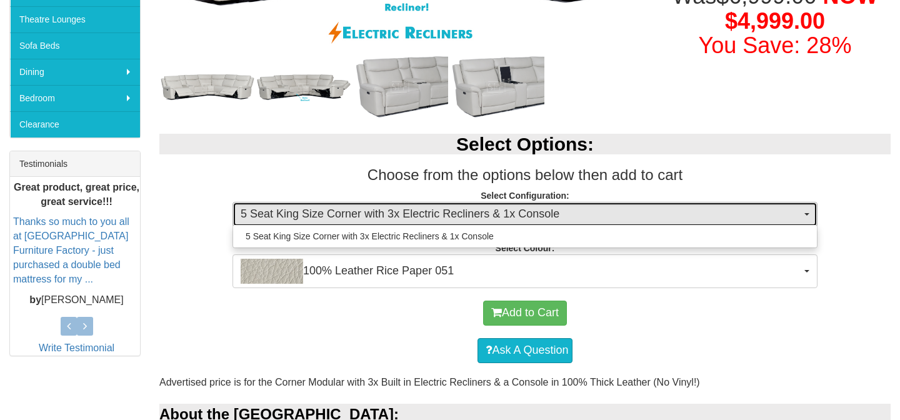
click at [396, 212] on span "5 Seat King Size Corner with 3x Electric Recliners & 1x Console" at bounding box center [521, 214] width 560 height 16
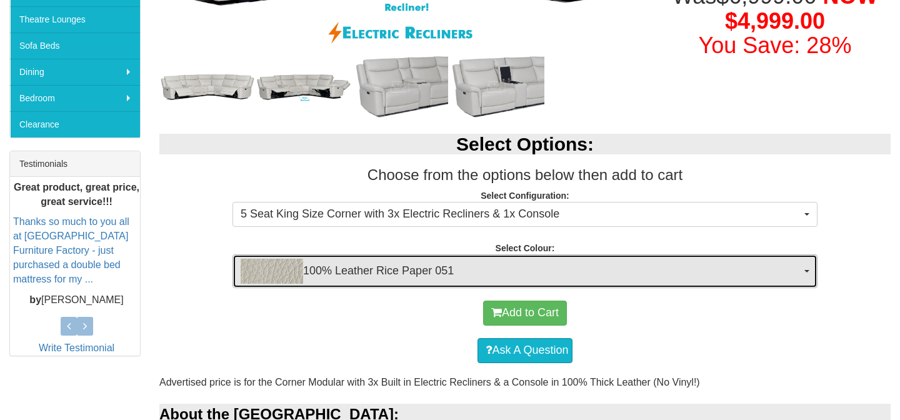
click at [398, 266] on span "100% Leather Rice Paper 051" at bounding box center [521, 271] width 560 height 25
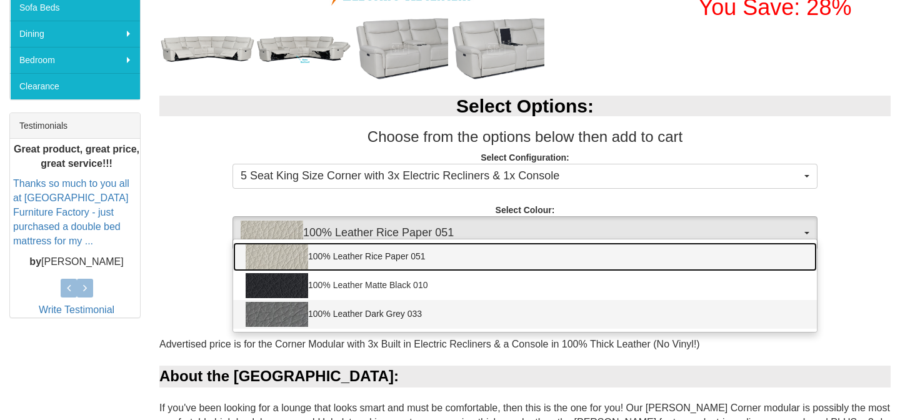
scroll to position [420, 0]
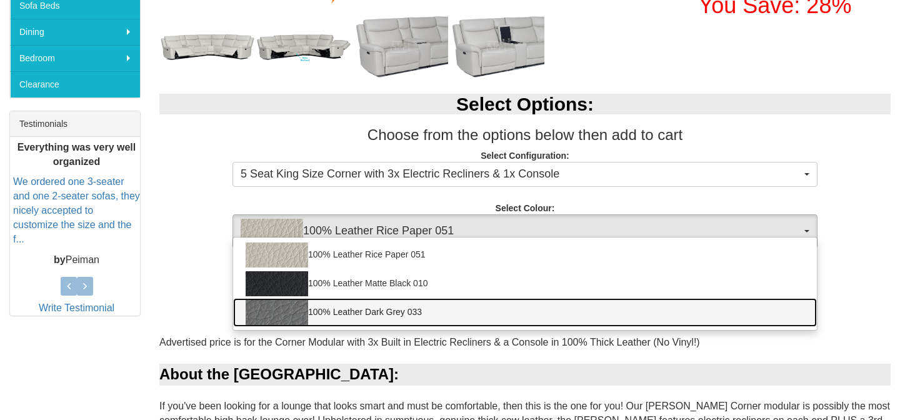
click at [364, 311] on link "100% Leather Dark Grey 033" at bounding box center [525, 312] width 584 height 29
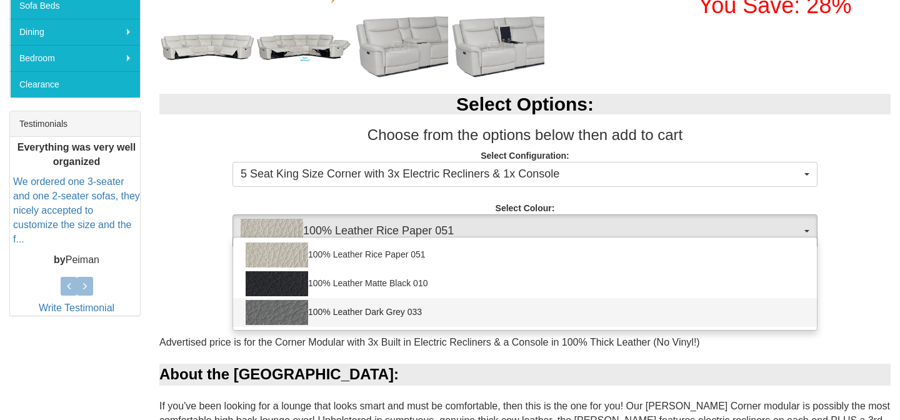
select select "2021"
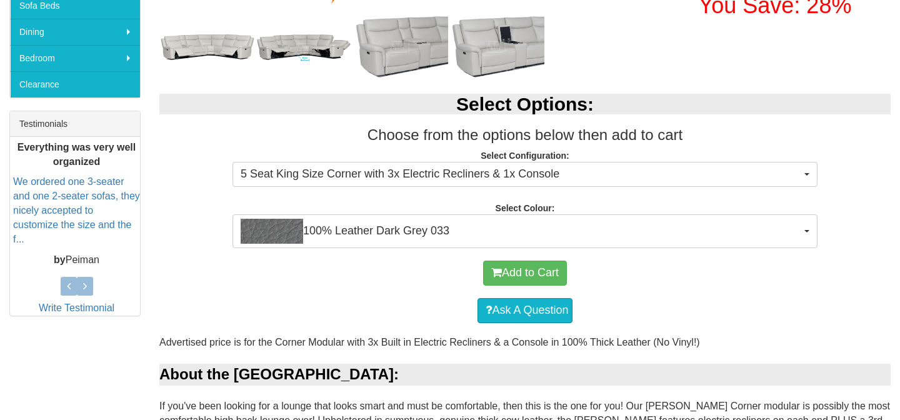
click at [346, 289] on div "Add to Cart" at bounding box center [525, 272] width 719 height 37
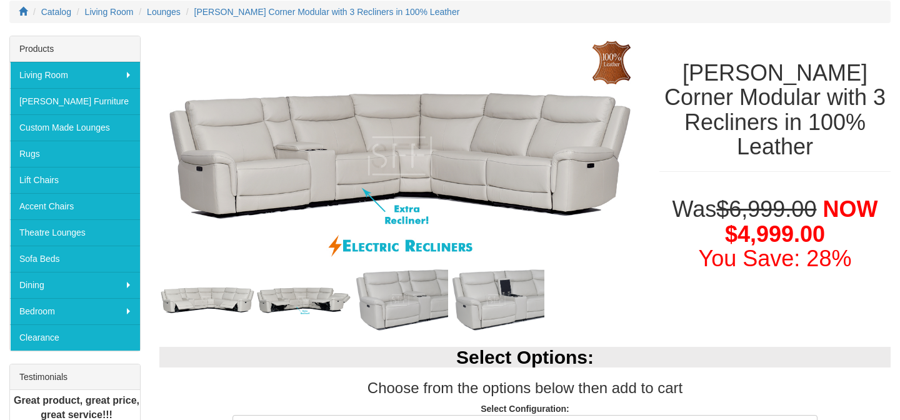
scroll to position [171, 0]
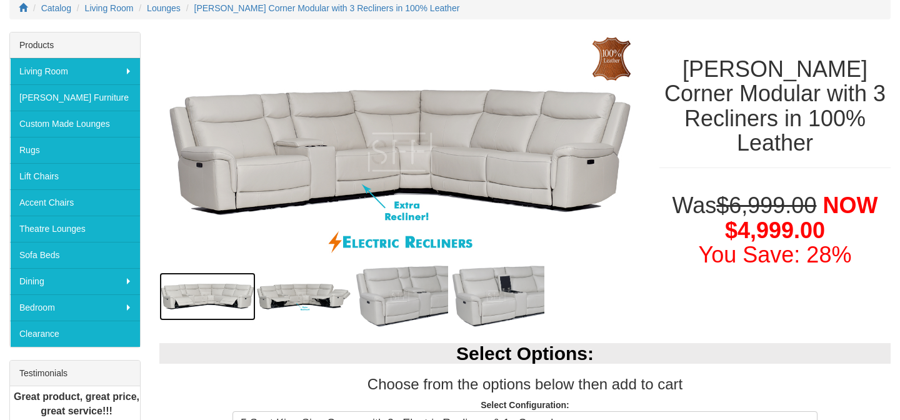
click at [221, 294] on img at bounding box center [207, 296] width 96 height 48
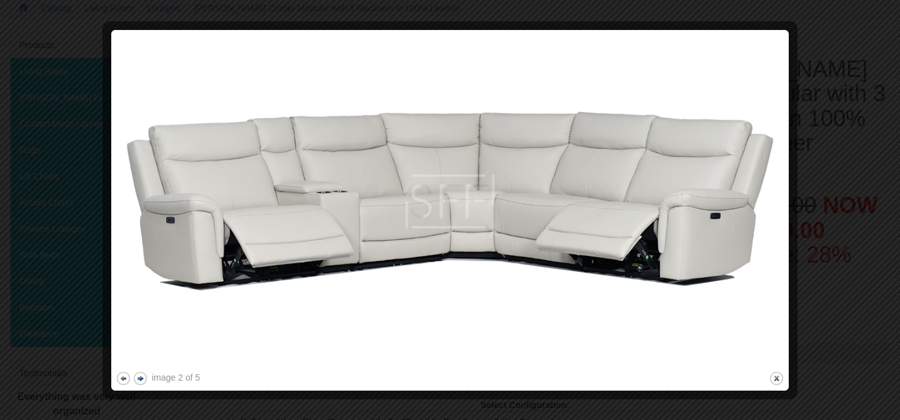
click at [140, 379] on button "next" at bounding box center [140, 379] width 16 height 16
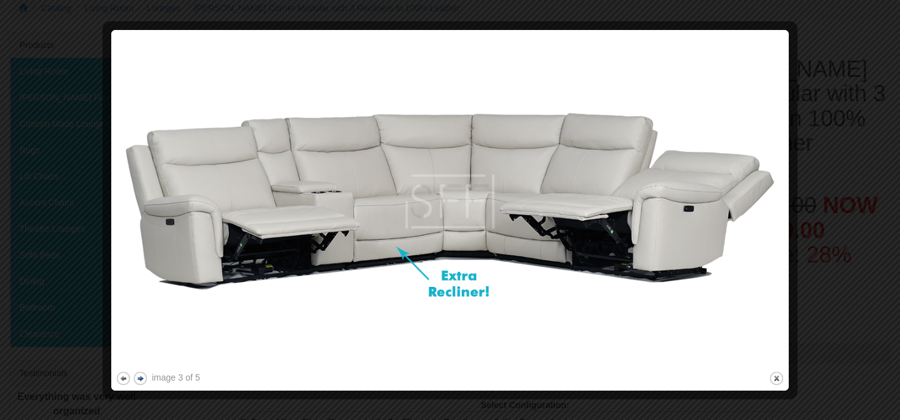
click at [140, 379] on button "next" at bounding box center [140, 379] width 16 height 16
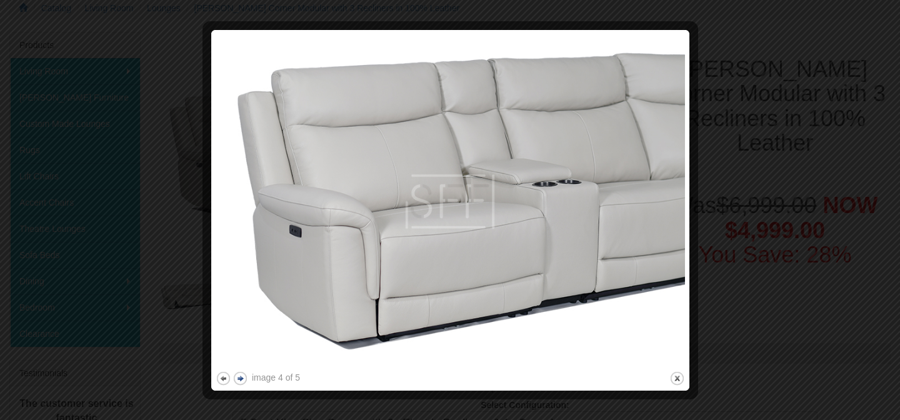
click at [241, 379] on button "next" at bounding box center [240, 379] width 16 height 16
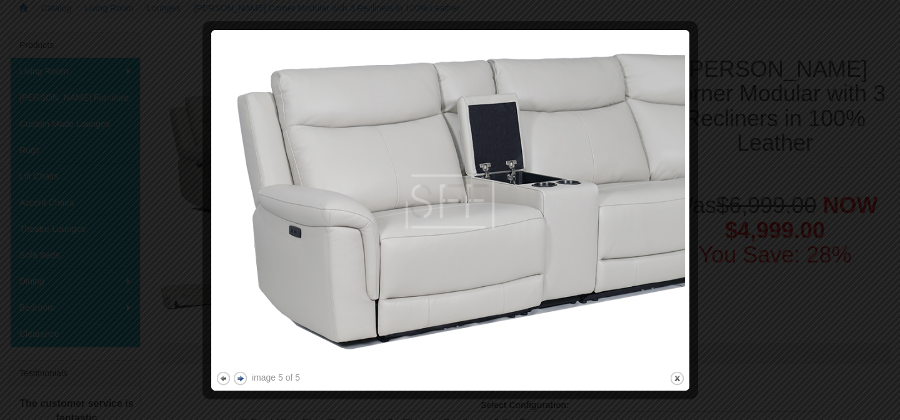
click at [241, 379] on button "next" at bounding box center [240, 379] width 16 height 16
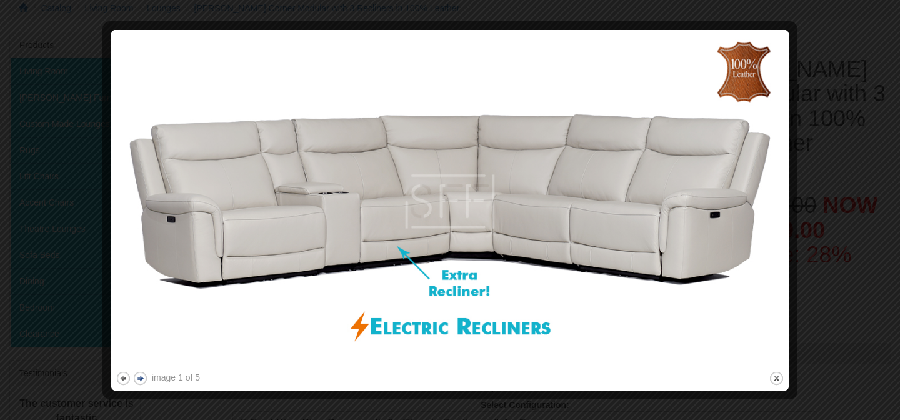
click at [141, 379] on button "next" at bounding box center [140, 379] width 16 height 16
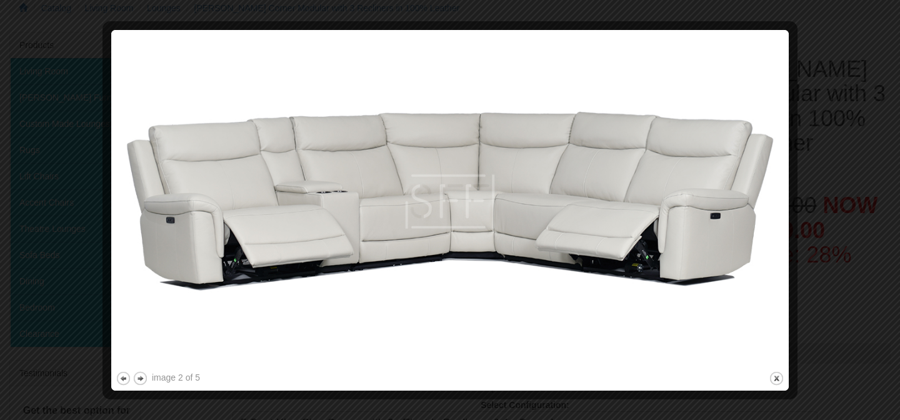
click at [863, 267] on div at bounding box center [450, 210] width 900 height 420
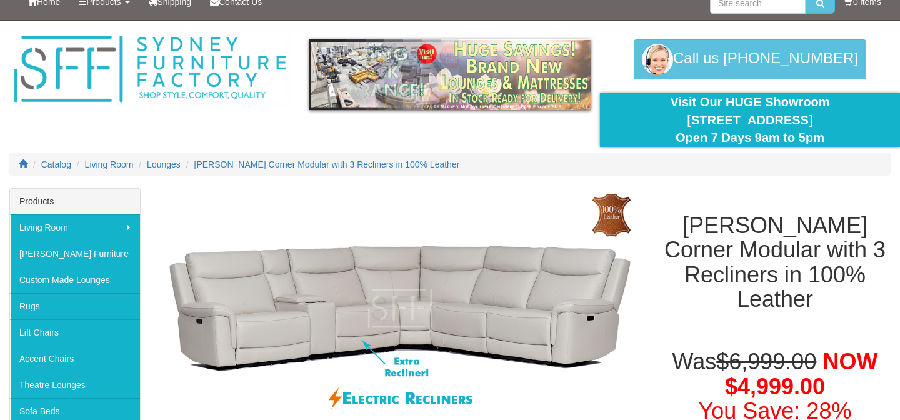
scroll to position [0, 0]
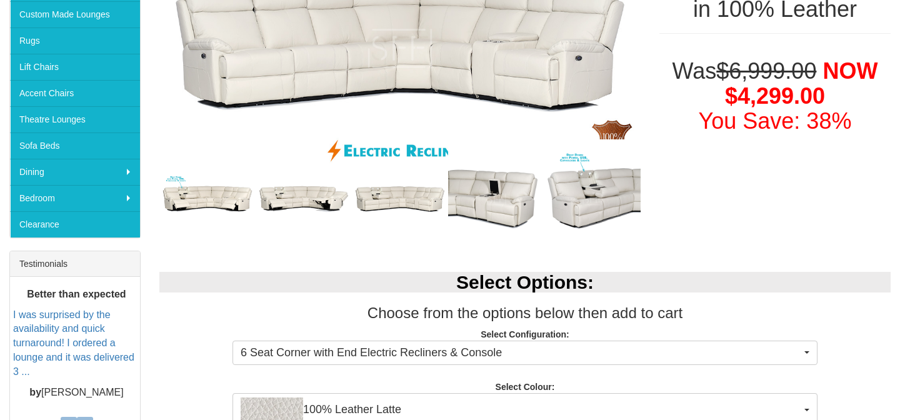
scroll to position [379, 0]
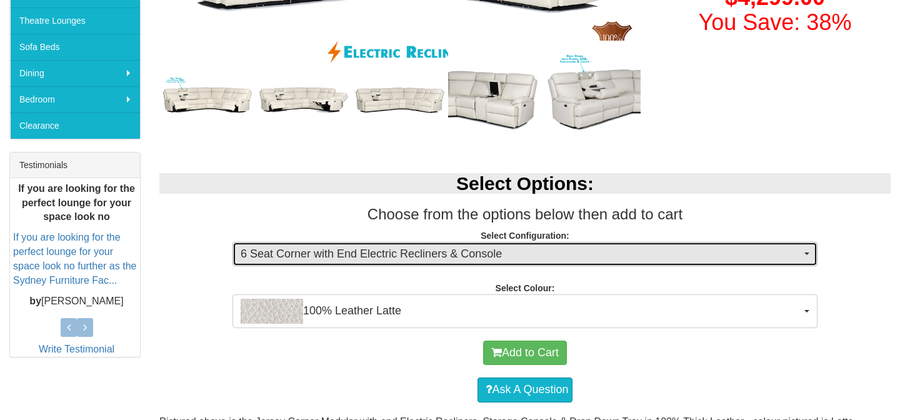
click at [426, 254] on span "6 Seat Corner with End Electric Recliners & Console" at bounding box center [521, 254] width 560 height 16
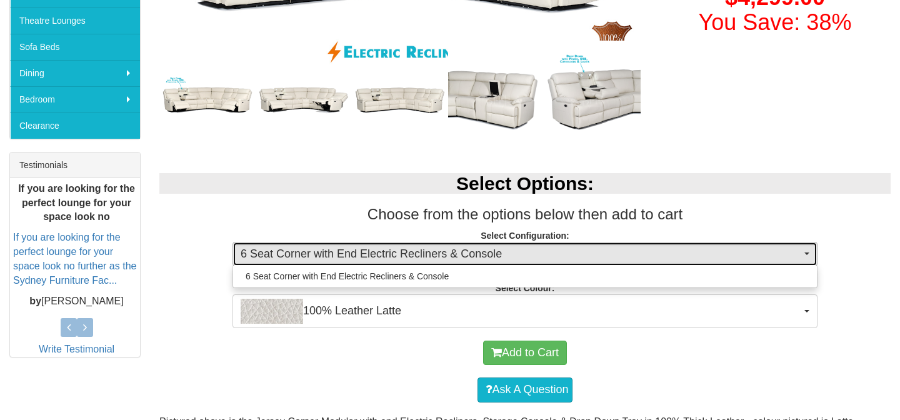
click at [426, 254] on span "6 Seat Corner with End Electric Recliners & Console" at bounding box center [521, 254] width 560 height 16
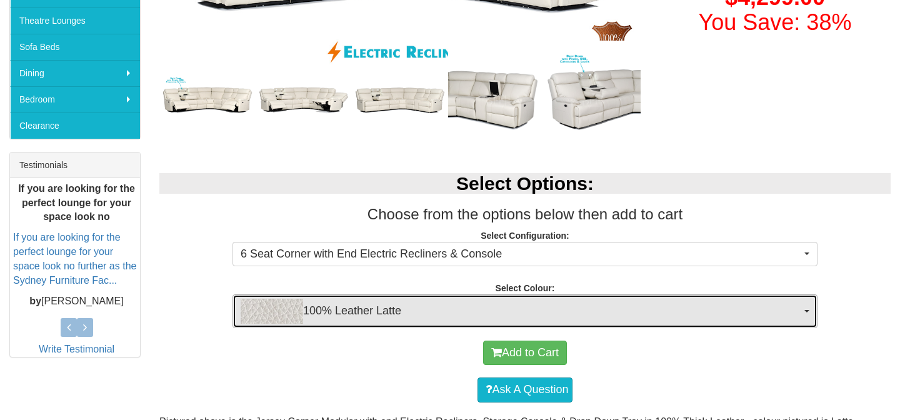
click at [372, 315] on span "100% Leather Latte" at bounding box center [521, 311] width 560 height 25
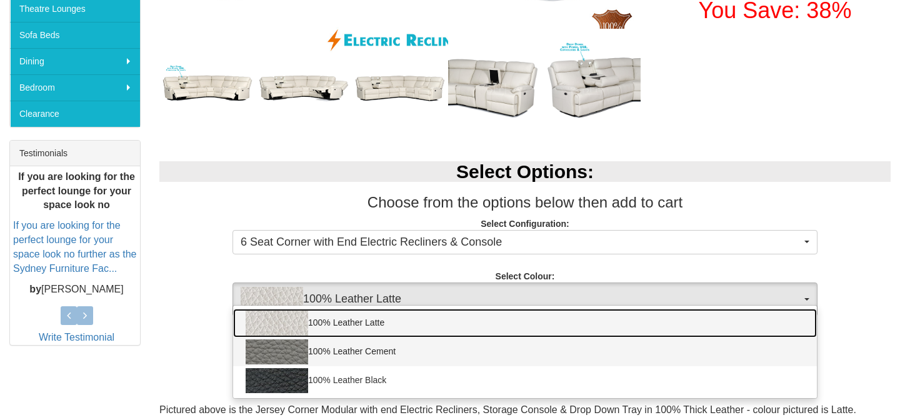
scroll to position [392, 0]
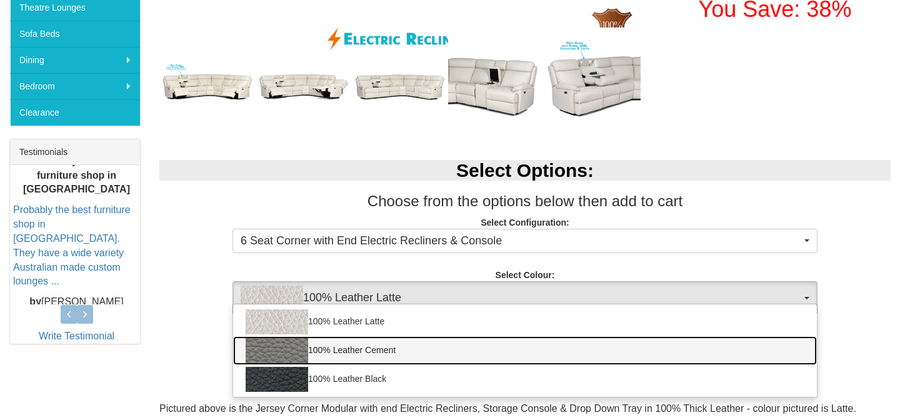
click at [346, 340] on link "100% Leather Cement" at bounding box center [525, 350] width 584 height 29
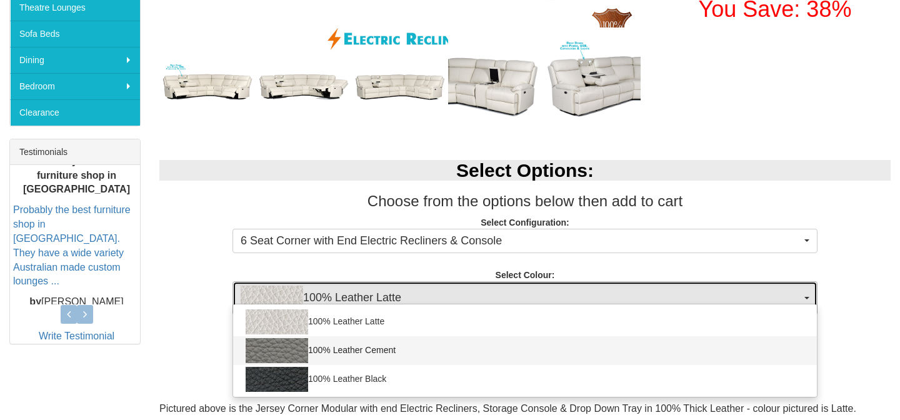
select select "2001"
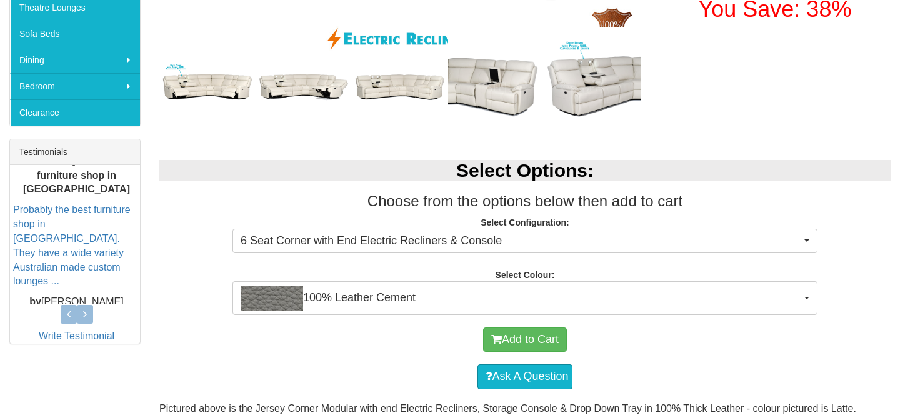
click at [326, 342] on div "Add to Cart" at bounding box center [525, 339] width 719 height 37
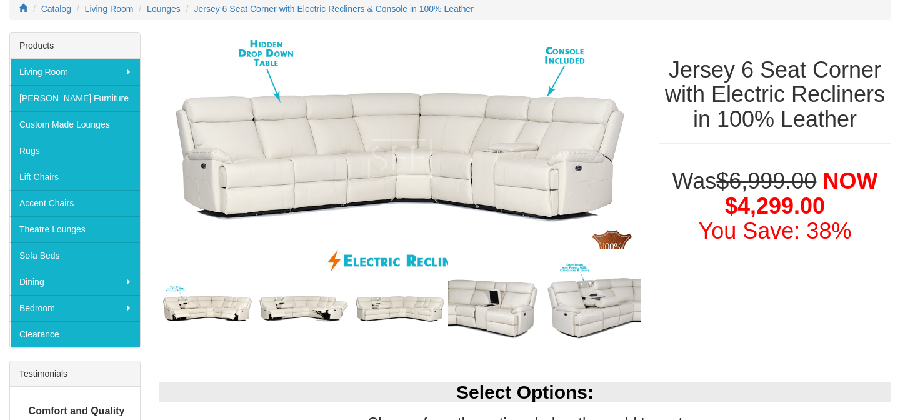
scroll to position [91, 0]
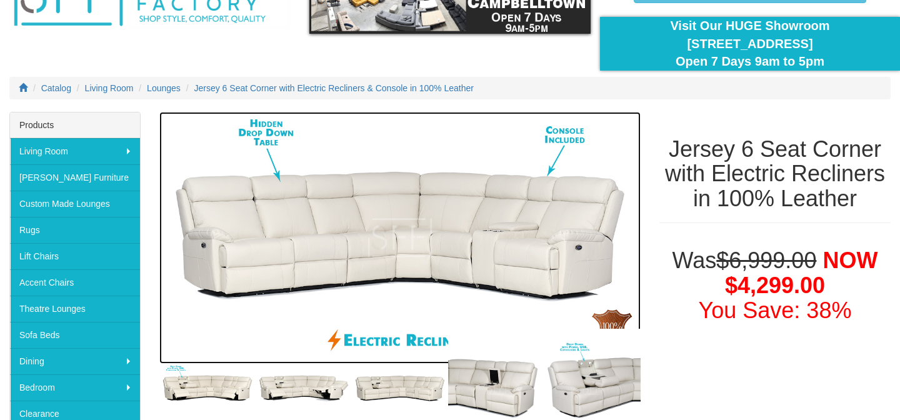
click at [337, 227] on img at bounding box center [399, 238] width 481 height 252
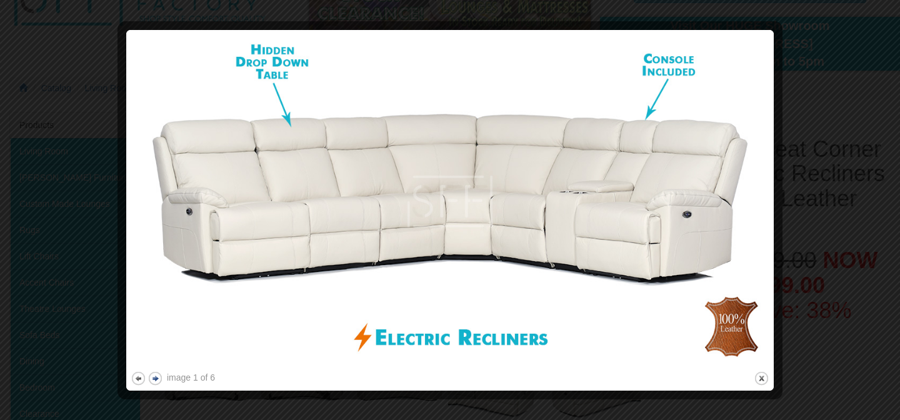
click at [156, 380] on button "next" at bounding box center [155, 379] width 16 height 16
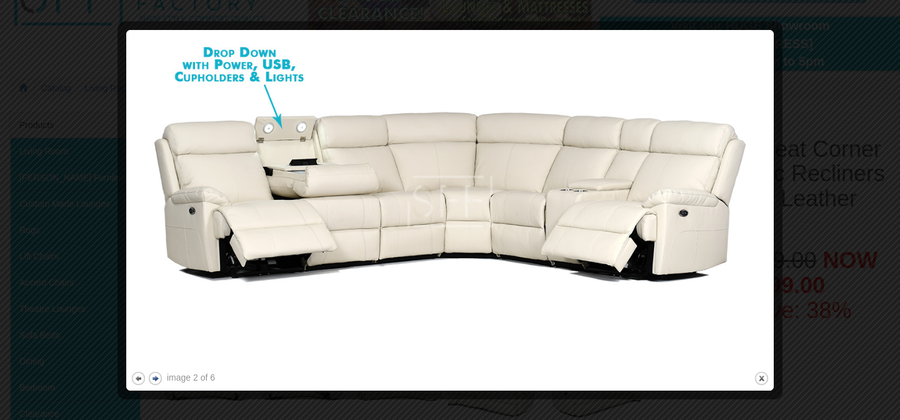
click at [159, 379] on button "next" at bounding box center [155, 379] width 16 height 16
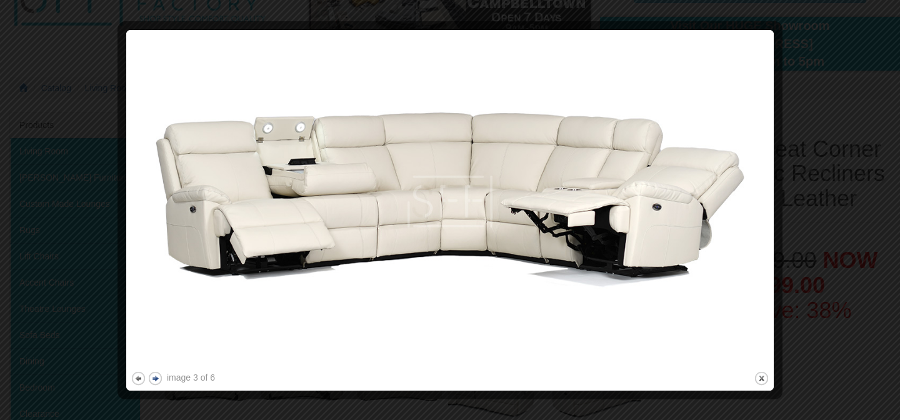
click at [159, 379] on button "next" at bounding box center [155, 379] width 16 height 16
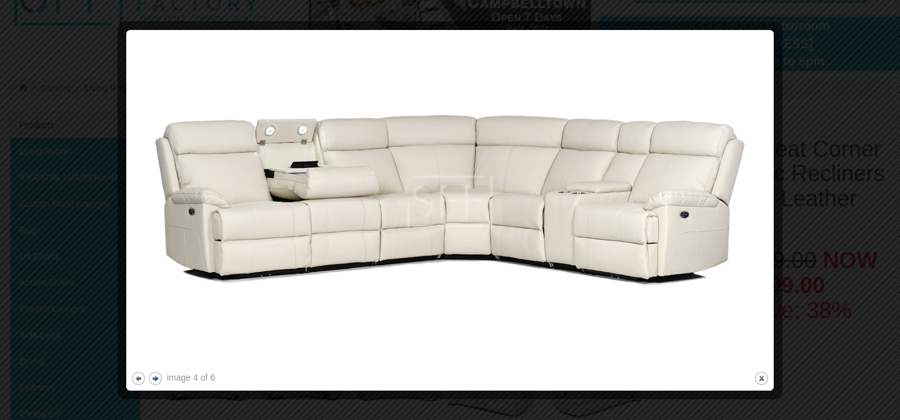
click at [159, 379] on button "next" at bounding box center [155, 379] width 16 height 16
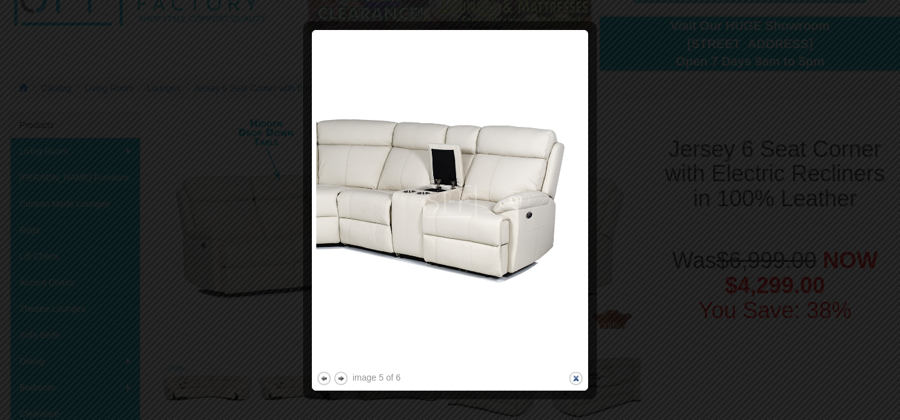
click at [580, 375] on button "close" at bounding box center [576, 379] width 16 height 16
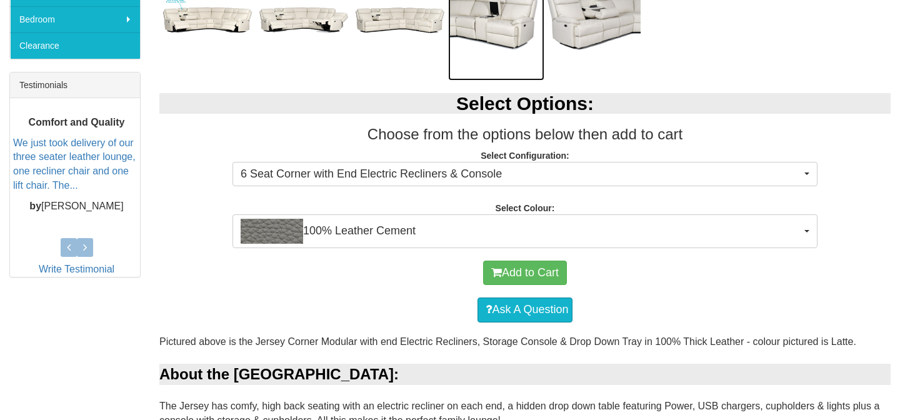
scroll to position [505, 0]
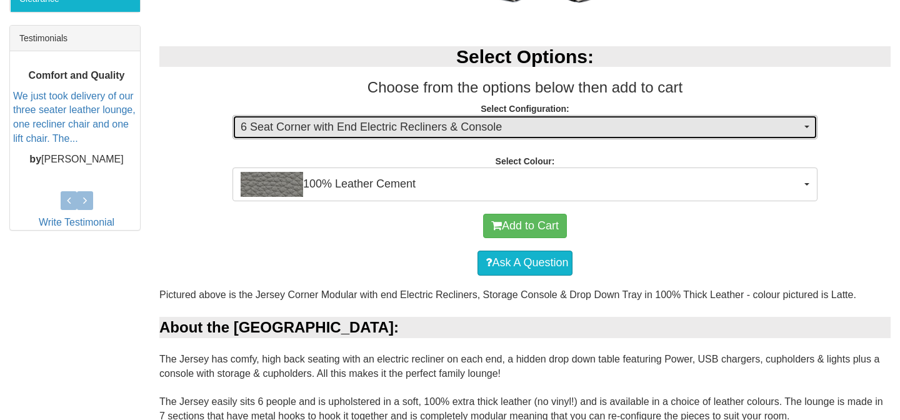
click at [486, 126] on span "6 Seat Corner with End Electric Recliners & Console" at bounding box center [521, 127] width 560 height 16
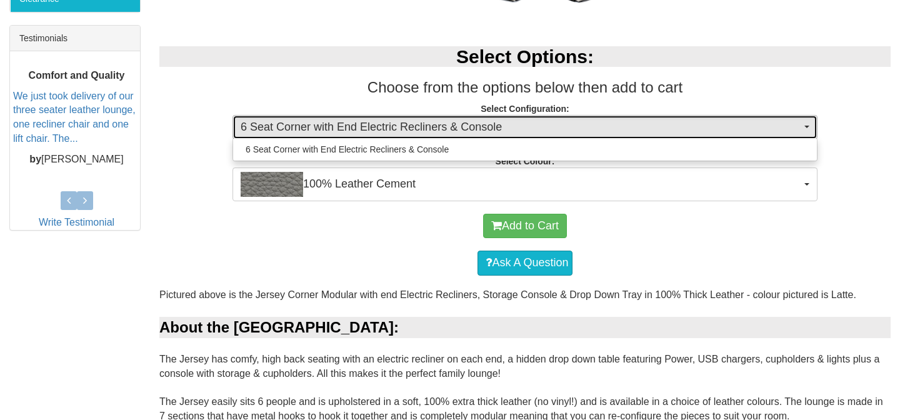
click at [486, 126] on span "6 Seat Corner with End Electric Recliners & Console" at bounding box center [521, 127] width 560 height 16
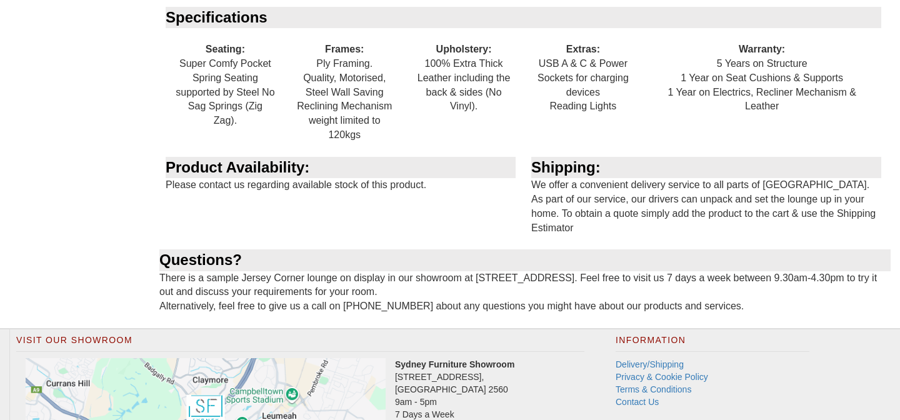
scroll to position [1746, 0]
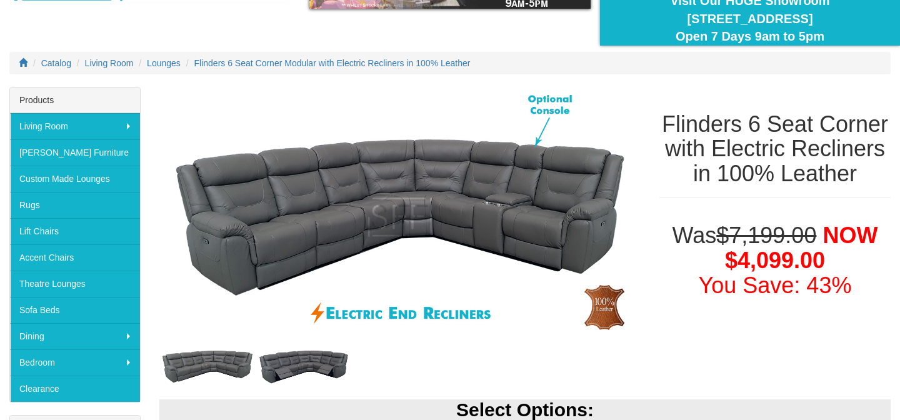
scroll to position [116, 0]
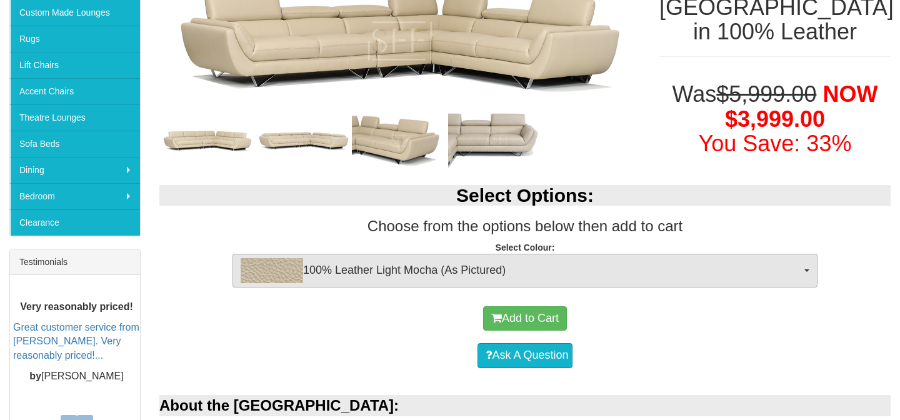
scroll to position [286, 0]
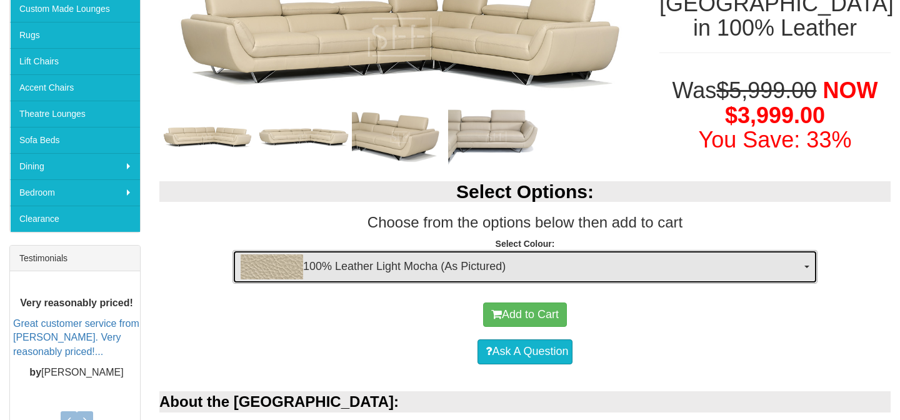
click at [394, 269] on span "100% Leather Light Mocha (As Pictured)" at bounding box center [521, 266] width 560 height 25
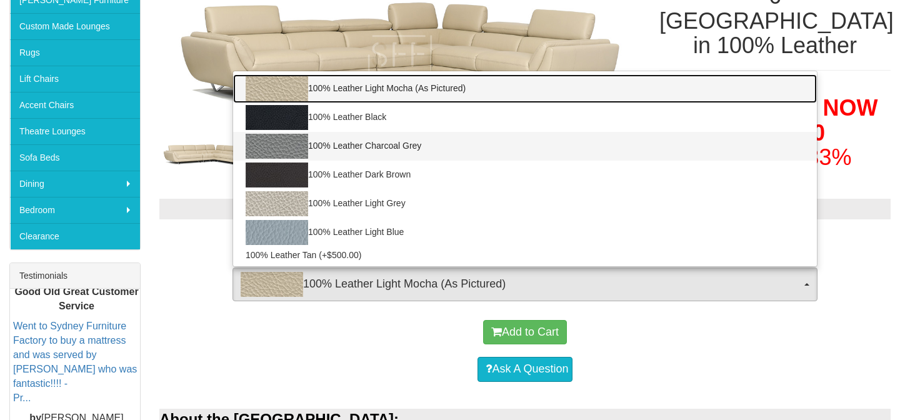
scroll to position [275, 0]
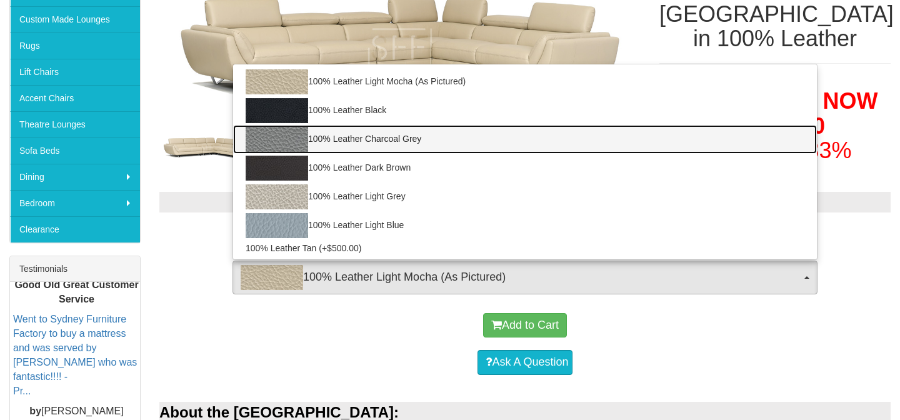
click at [384, 139] on link "100% Leather Charcoal Grey" at bounding box center [525, 139] width 584 height 29
select select "1144"
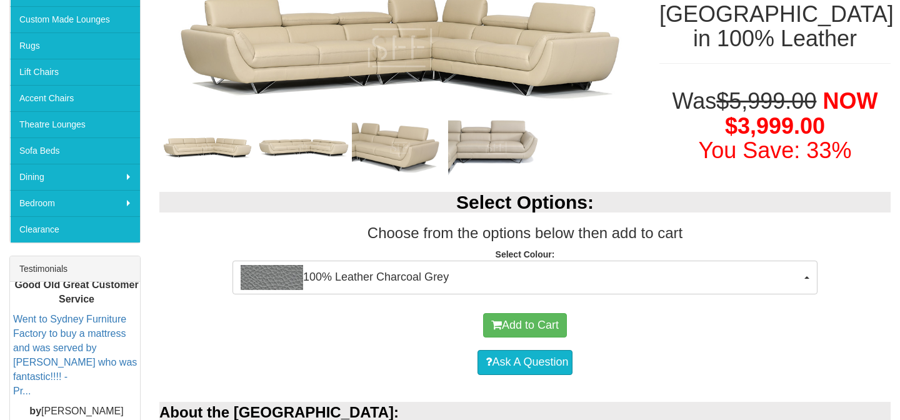
click at [311, 349] on div "Ask A Question" at bounding box center [525, 362] width 719 height 37
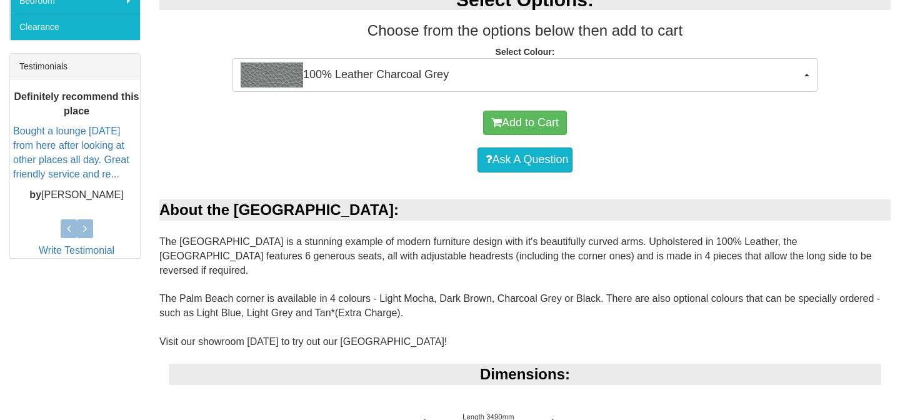
scroll to position [0, 0]
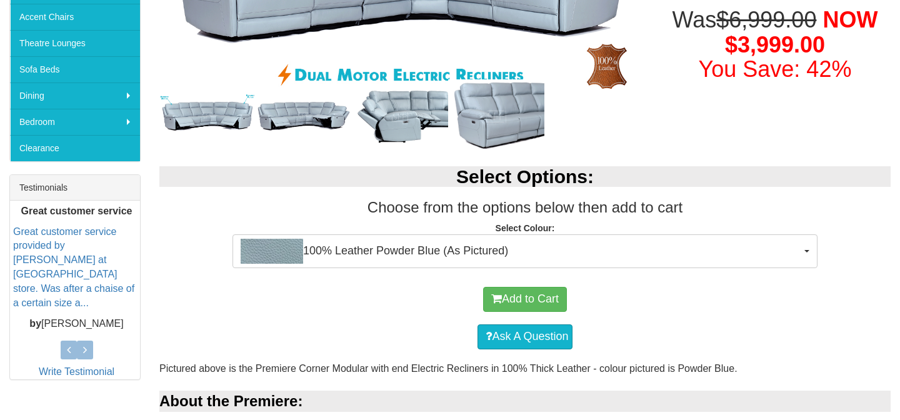
scroll to position [351, 0]
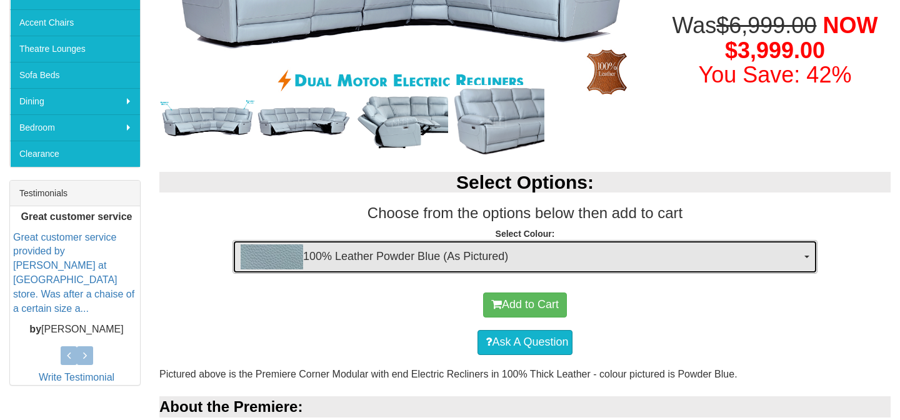
click at [384, 259] on span "100% Leather Powder Blue (As Pictured)" at bounding box center [521, 256] width 560 height 25
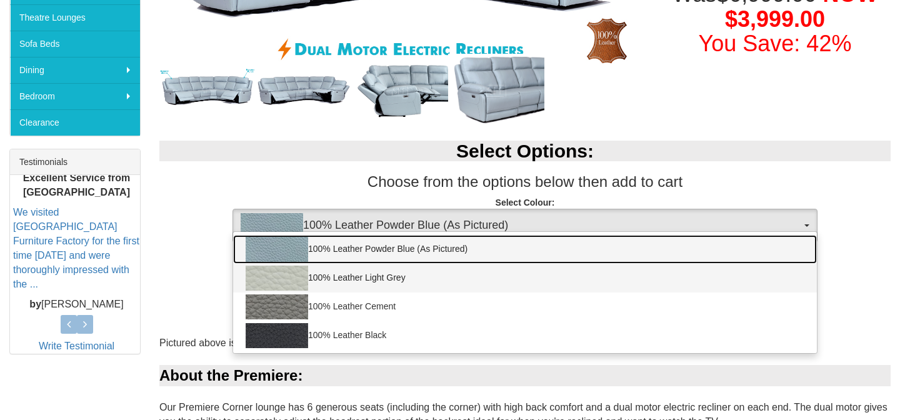
scroll to position [381, 0]
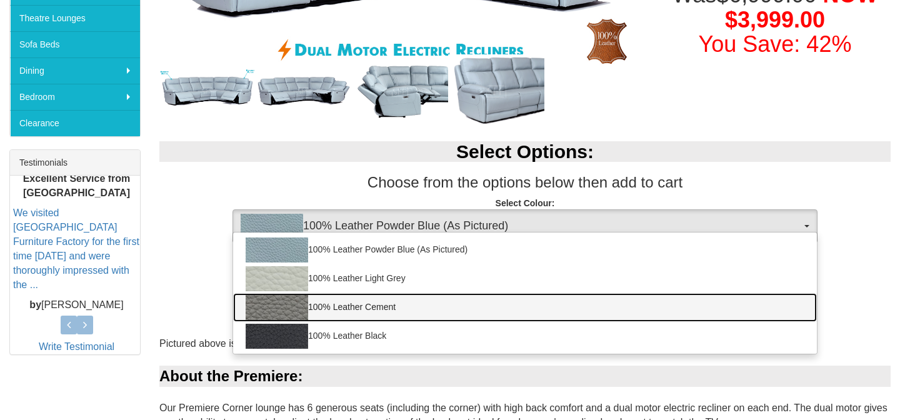
click at [383, 300] on link "100% Leather Cement" at bounding box center [525, 307] width 584 height 29
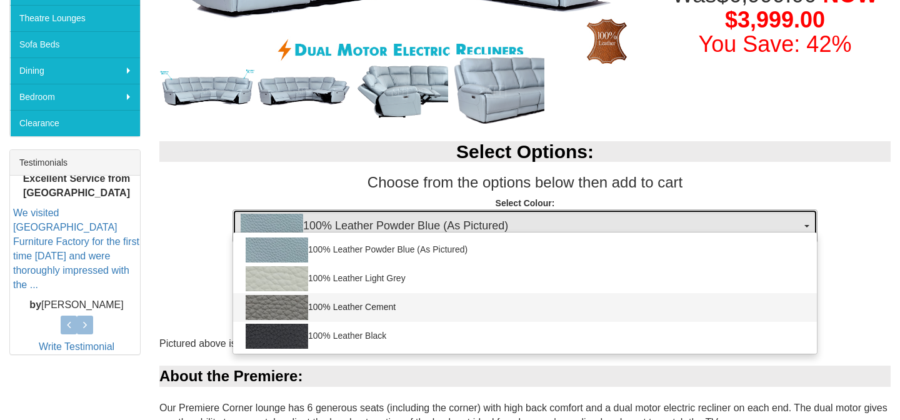
select select "2001"
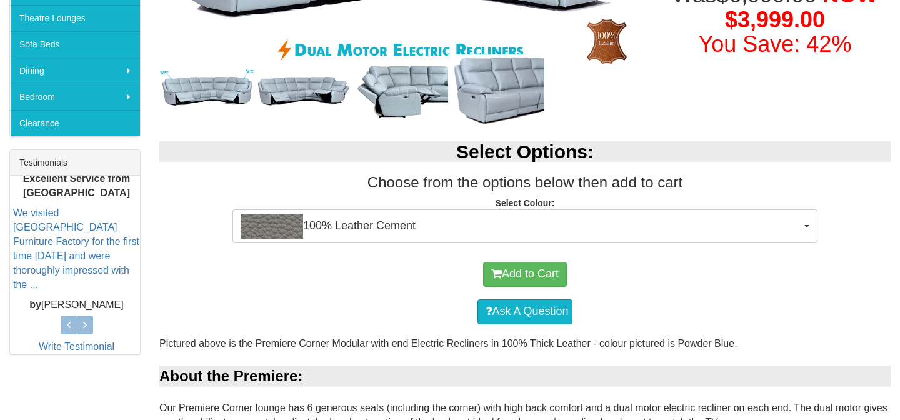
click at [337, 290] on div "Add to Cart" at bounding box center [525, 274] width 719 height 37
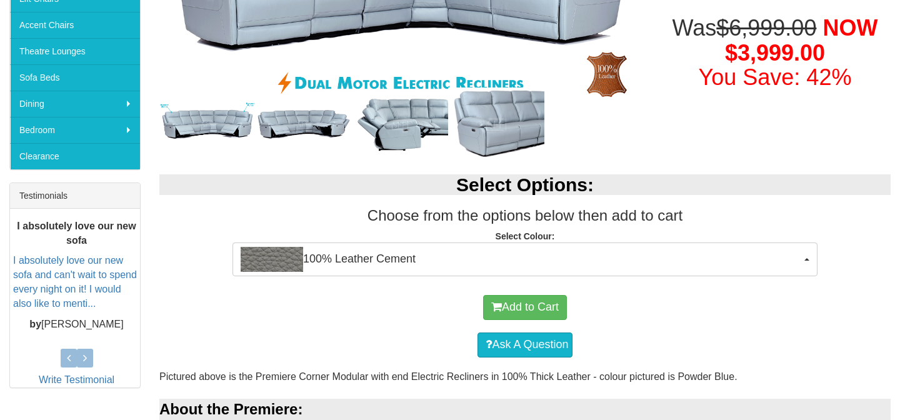
scroll to position [0, 0]
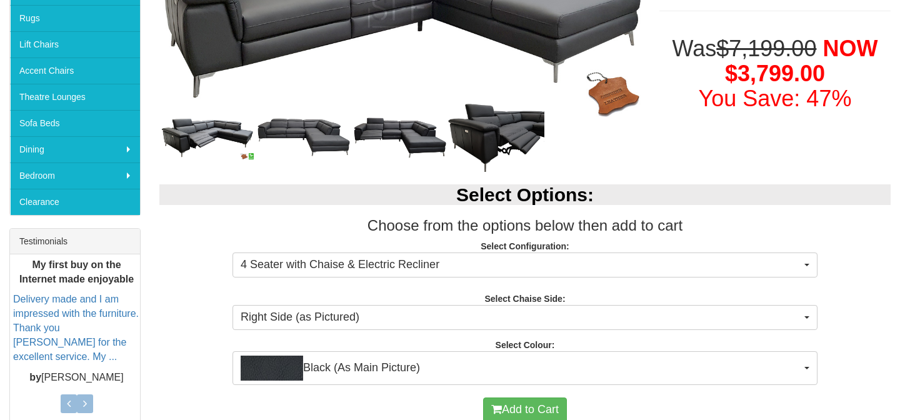
scroll to position [333, 0]
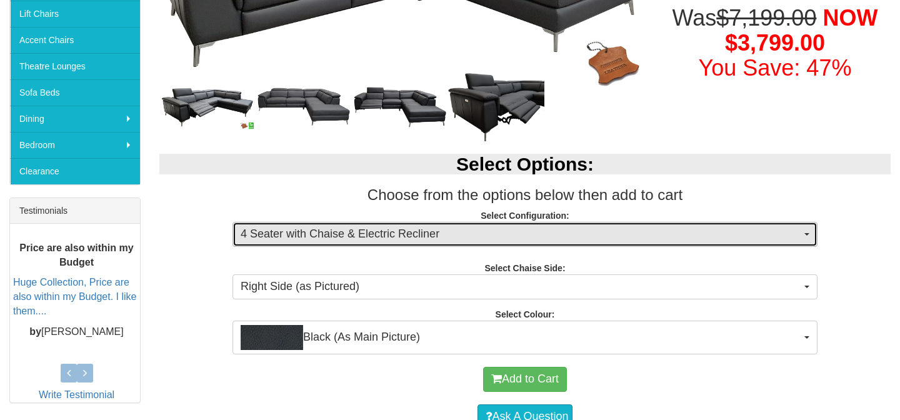
click at [447, 241] on span "4 Seater with Chaise & Electric Recliner" at bounding box center [521, 234] width 560 height 16
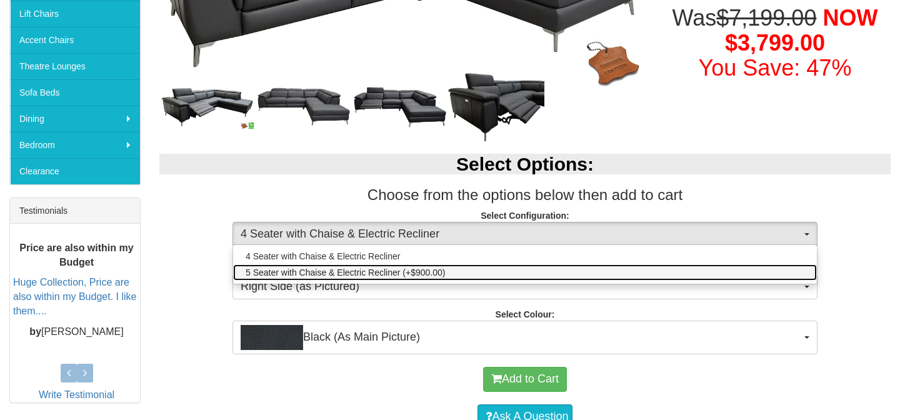
click at [376, 279] on span "5 Seater with Chaise & Electric Recliner (+$900.00)" at bounding box center [345, 272] width 199 height 12
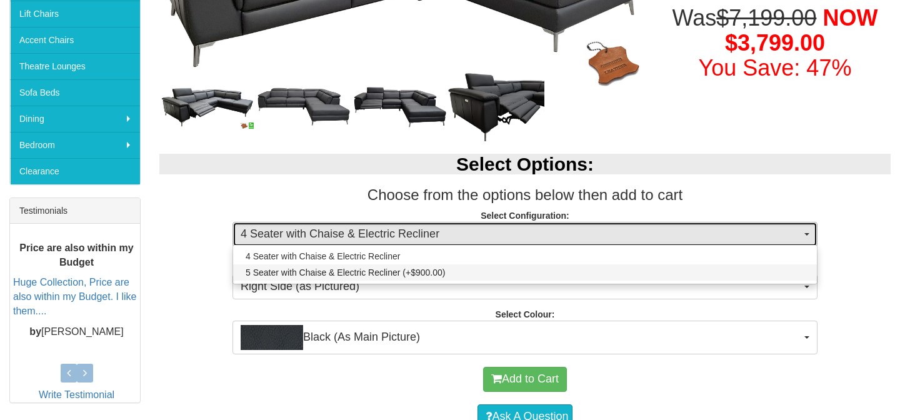
select select "1227"
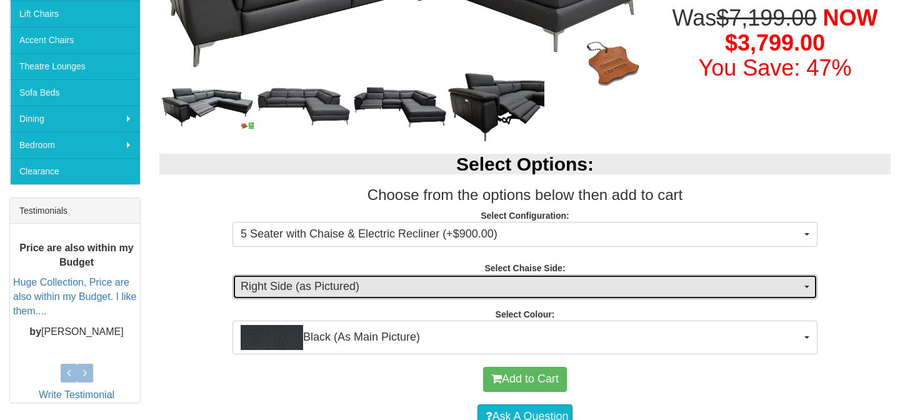
click at [394, 286] on span "Right Side (as Pictured)" at bounding box center [521, 287] width 560 height 16
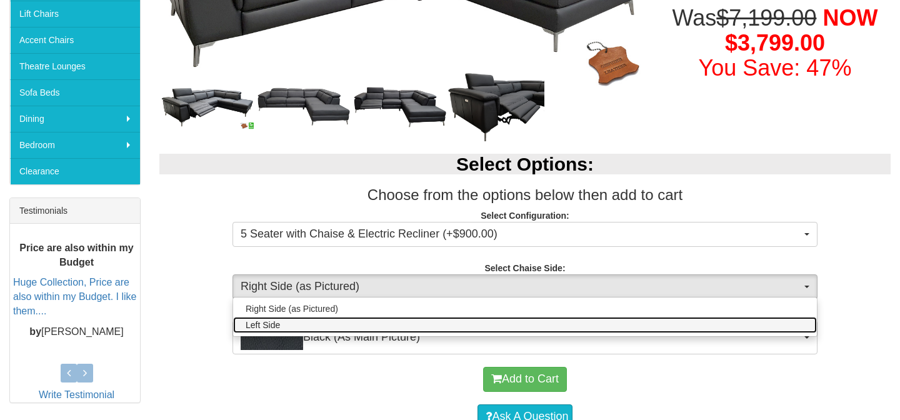
click at [299, 327] on link "Left Side" at bounding box center [525, 325] width 584 height 16
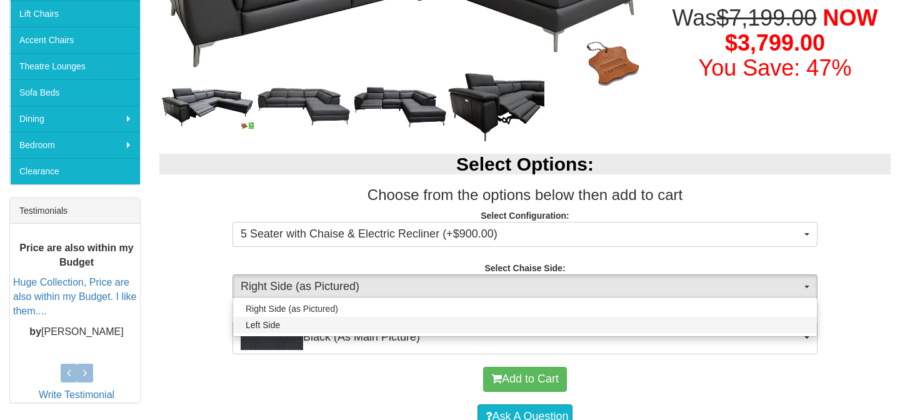
select select "264"
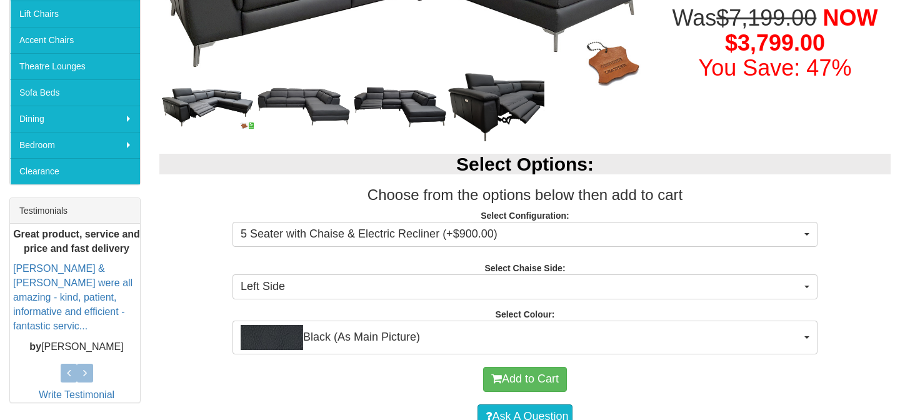
click at [209, 288] on div "Select Options: Choose from the options below then add to cart Select Configura…" at bounding box center [525, 247] width 750 height 213
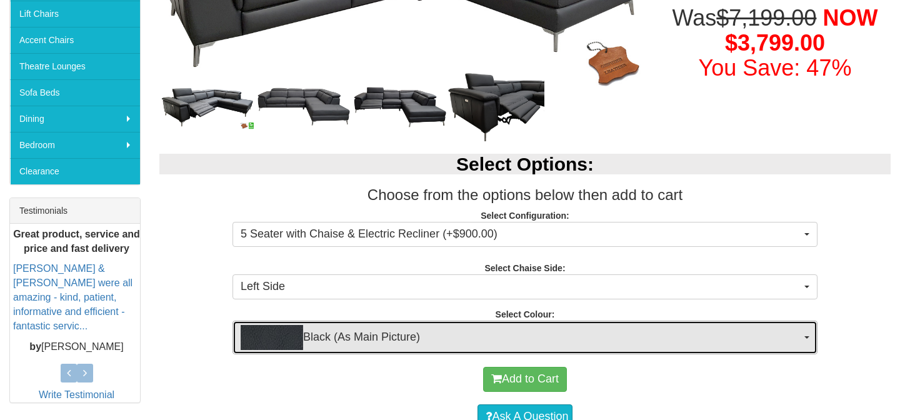
click at [378, 340] on span "Black (As Main Picture)" at bounding box center [521, 337] width 560 height 25
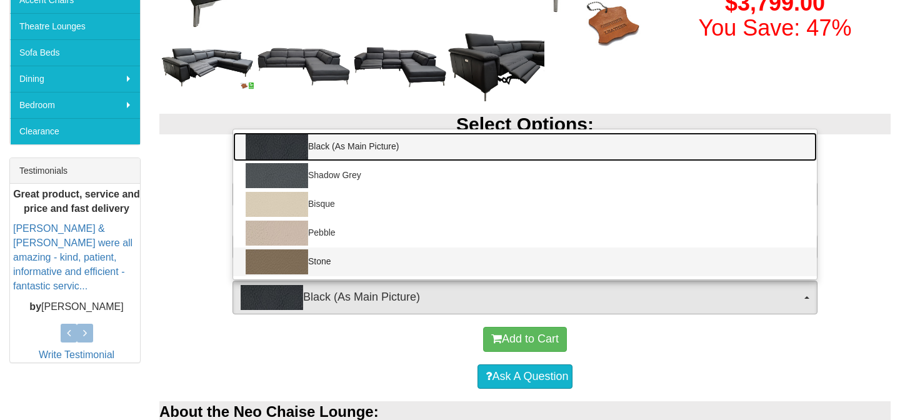
scroll to position [371, 0]
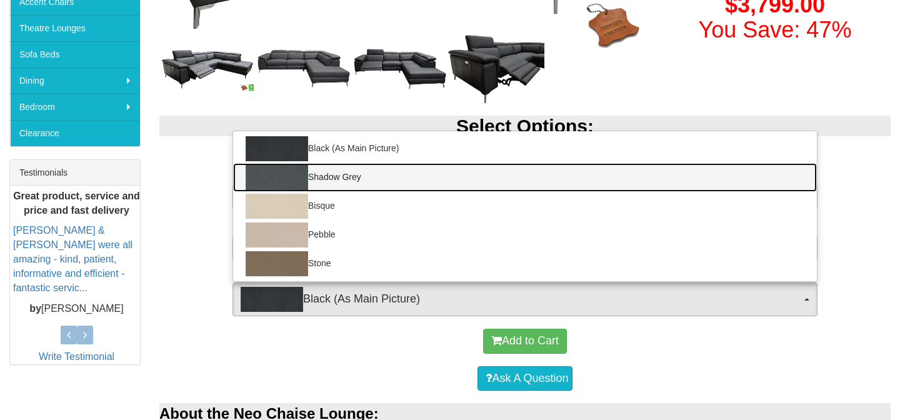
click at [350, 174] on link "Shadow Grey" at bounding box center [525, 177] width 584 height 29
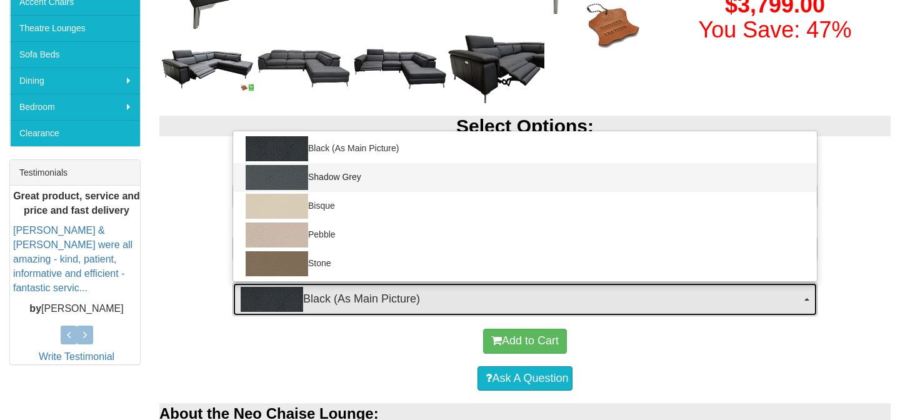
select select "1228"
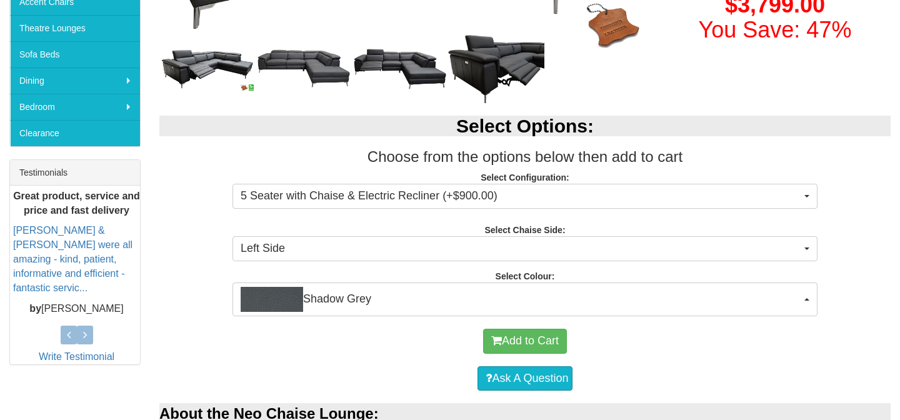
click at [129, 274] on p "Jacob, Isaac & Junior were all amazing - kind, patient, informative and efficie…" at bounding box center [76, 259] width 127 height 71
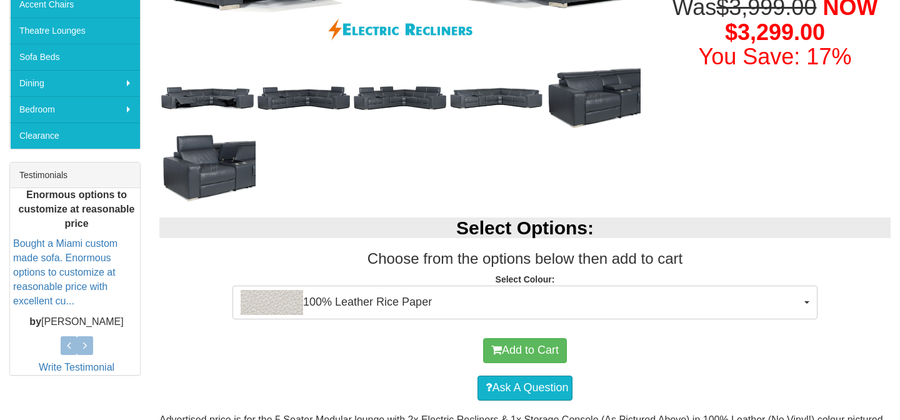
scroll to position [492, 0]
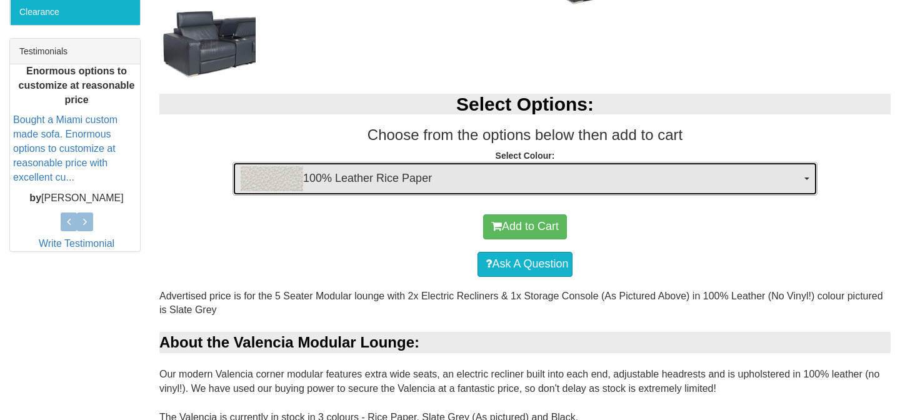
click at [469, 172] on span "100% Leather Rice Paper" at bounding box center [521, 178] width 560 height 25
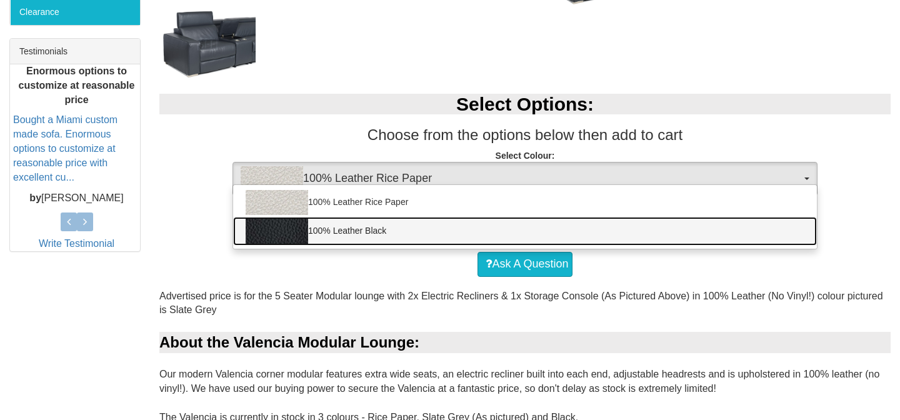
click at [361, 235] on link "100% Leather Black" at bounding box center [525, 231] width 584 height 29
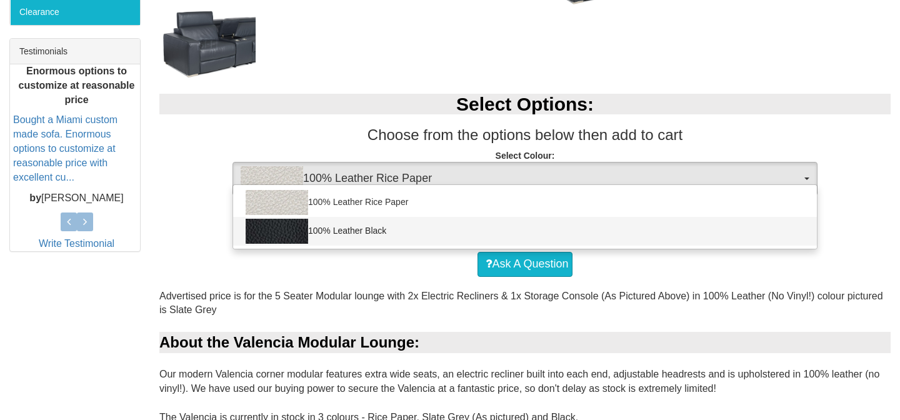
select select "1145"
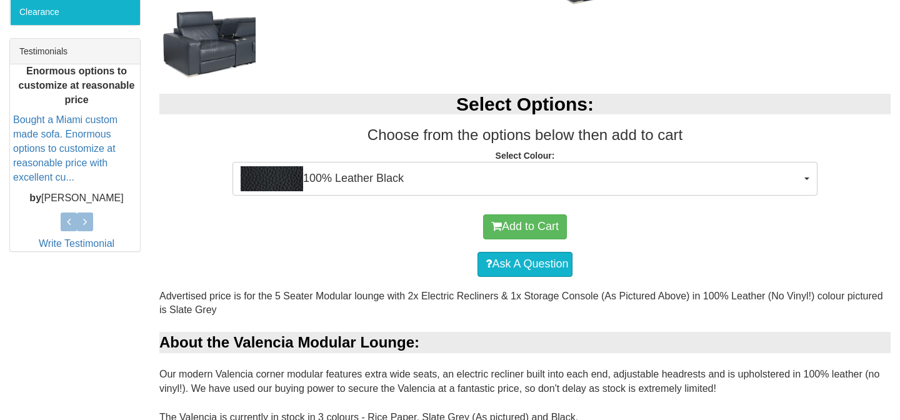
click at [361, 235] on div "Add to Cart" at bounding box center [525, 226] width 719 height 37
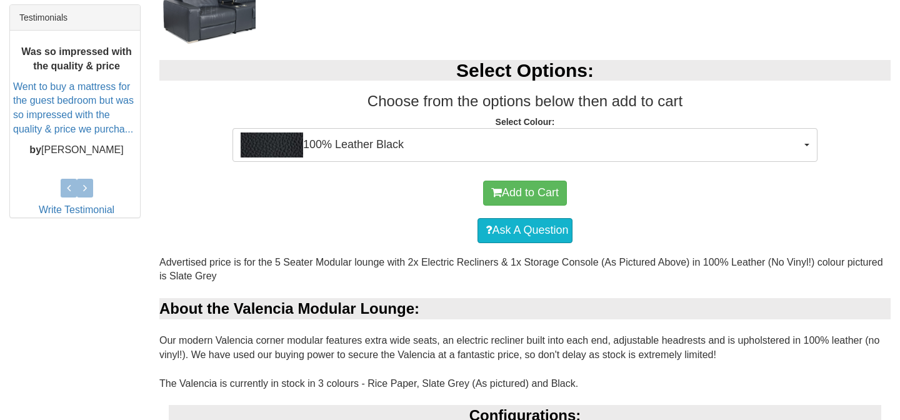
scroll to position [529, 0]
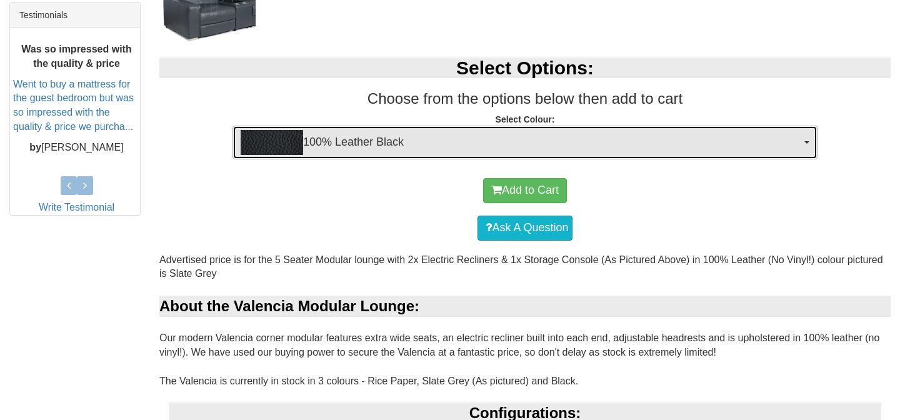
click at [393, 137] on span "100% Leather Black" at bounding box center [521, 142] width 560 height 25
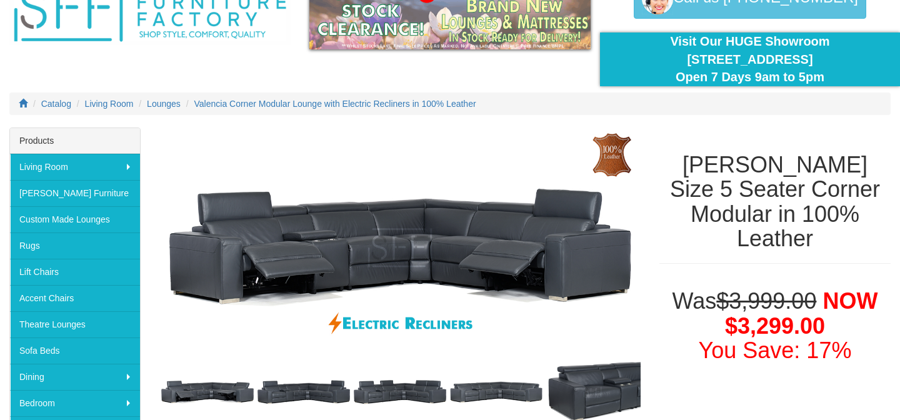
scroll to position [0, 0]
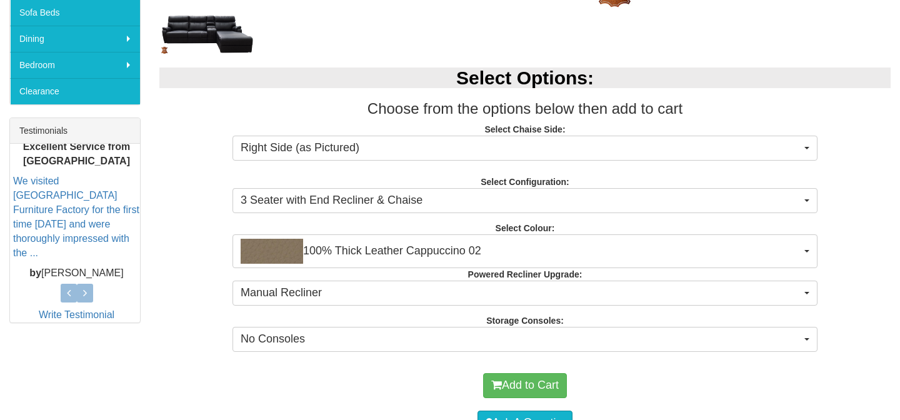
scroll to position [396, 0]
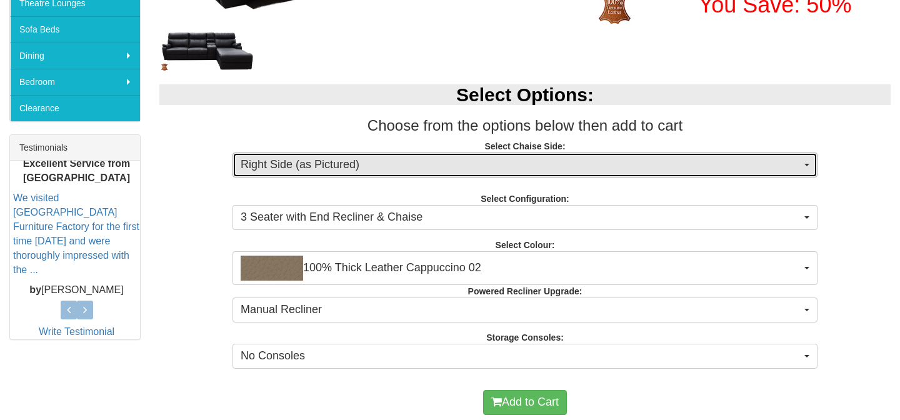
click at [482, 169] on span "Right Side (as Pictured)" at bounding box center [521, 165] width 560 height 16
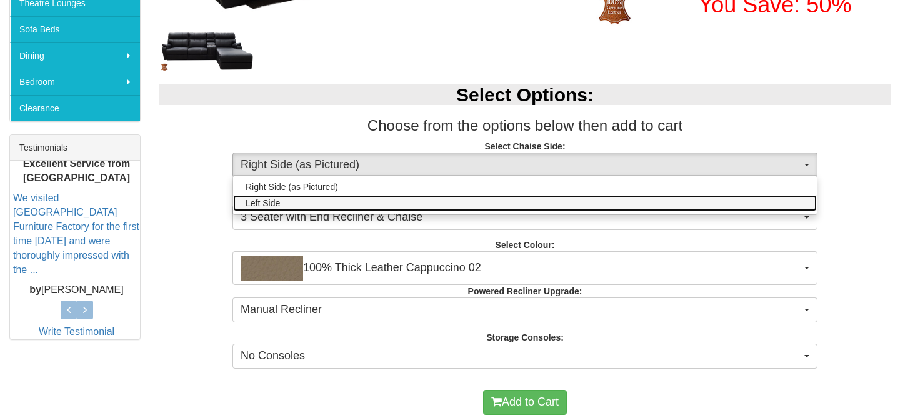
click at [443, 206] on link "Left Side" at bounding box center [525, 203] width 584 height 16
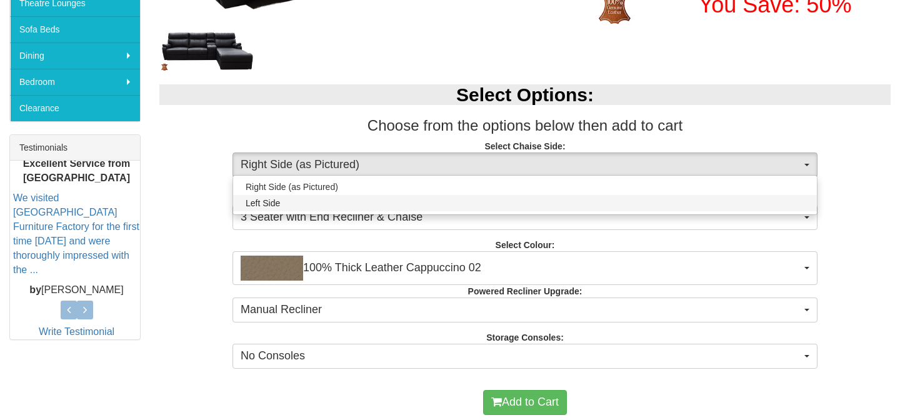
select select "264"
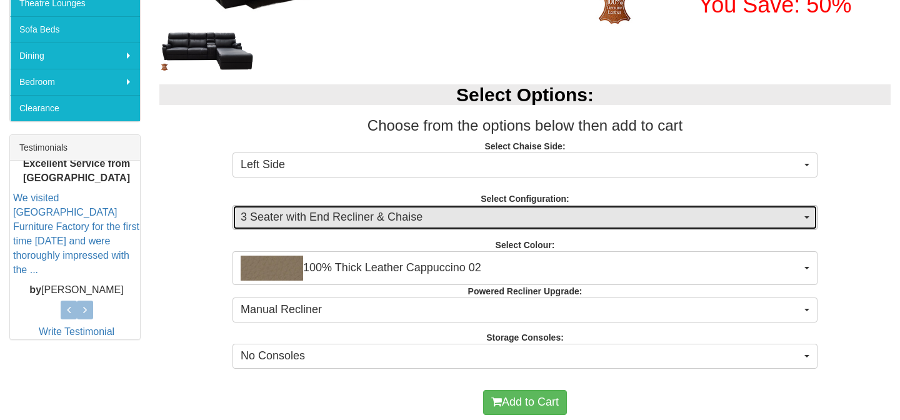
click at [451, 221] on span "3 Seater with End Recliner & Chaise" at bounding box center [521, 217] width 560 height 16
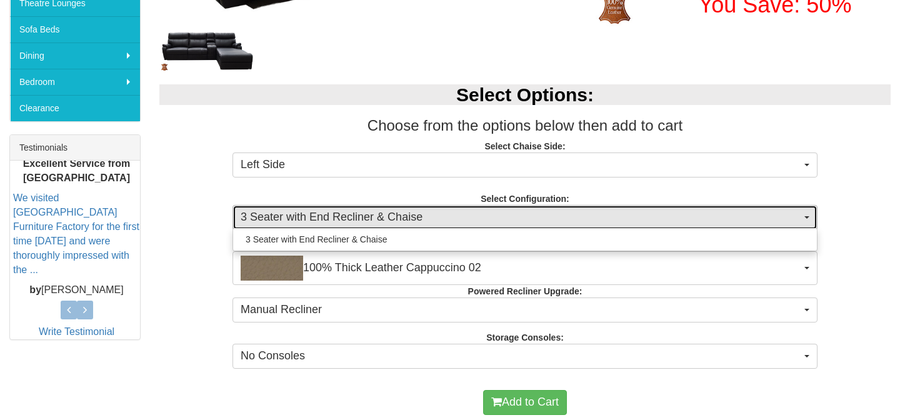
click at [451, 221] on span "3 Seater with End Recliner & Chaise" at bounding box center [521, 217] width 560 height 16
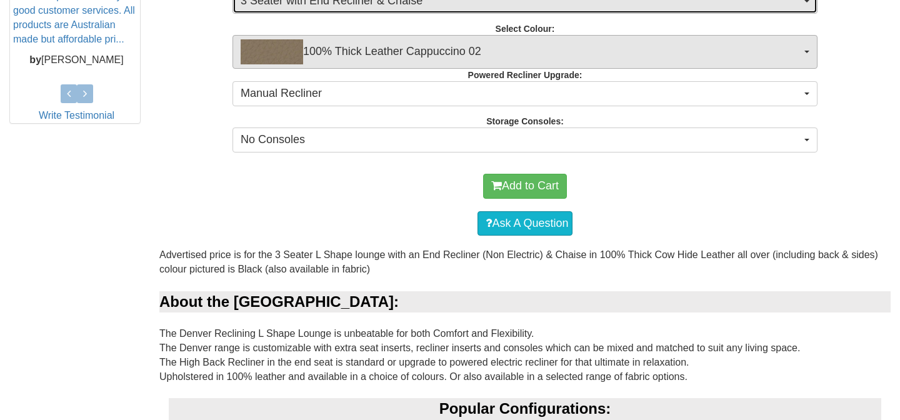
scroll to position [602, 0]
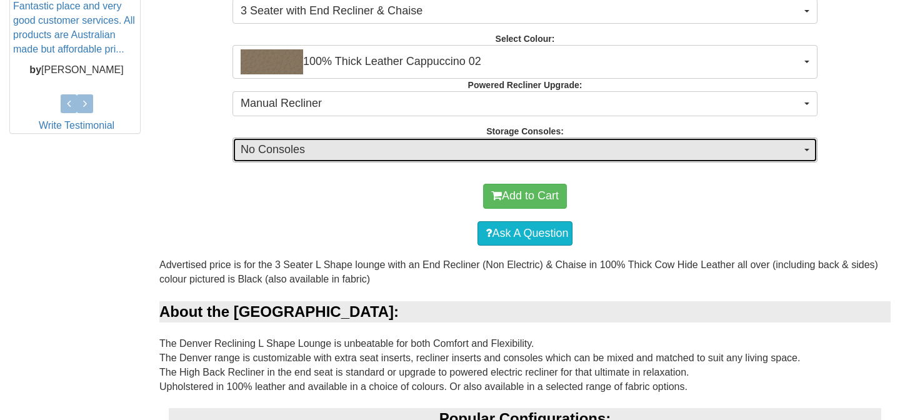
click at [416, 156] on span "No Consoles" at bounding box center [521, 150] width 560 height 16
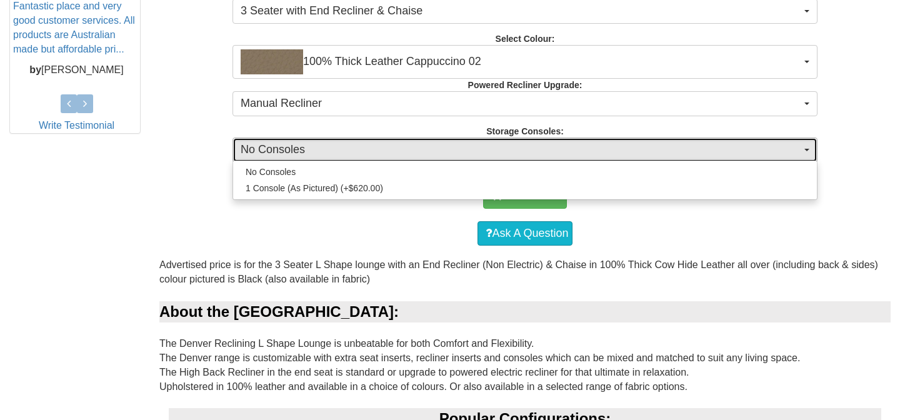
click at [416, 156] on span "No Consoles" at bounding box center [521, 150] width 560 height 16
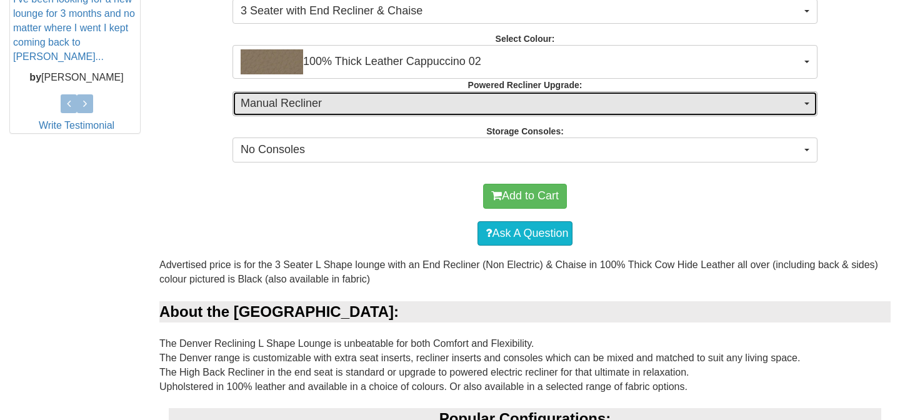
click at [415, 101] on span "Manual Recliner" at bounding box center [521, 104] width 560 height 16
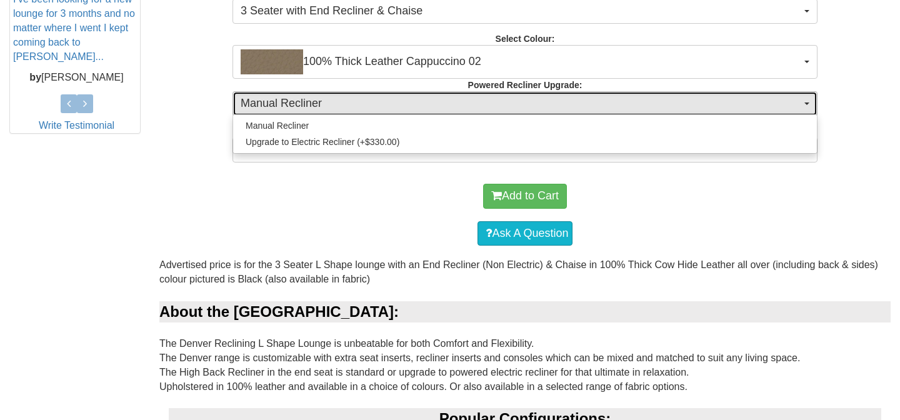
click at [415, 101] on span "Manual Recliner" at bounding box center [521, 104] width 560 height 16
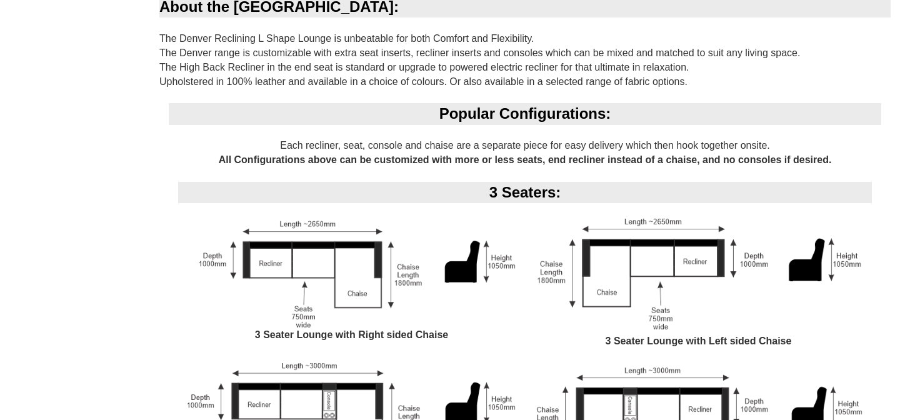
scroll to position [967, 0]
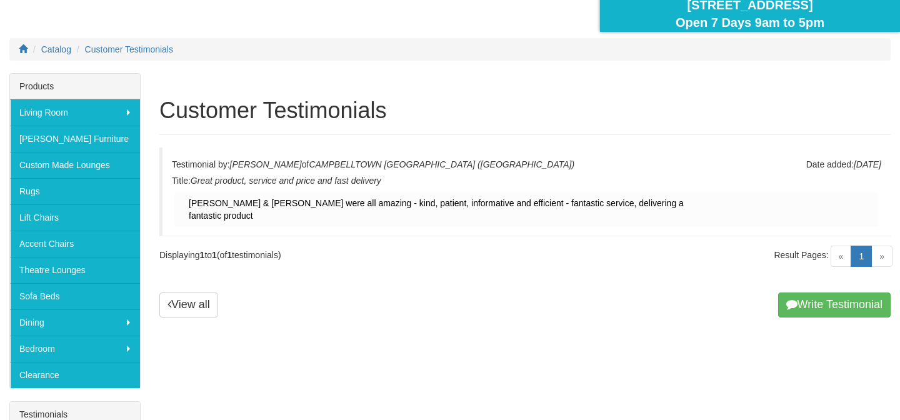
scroll to position [133, 0]
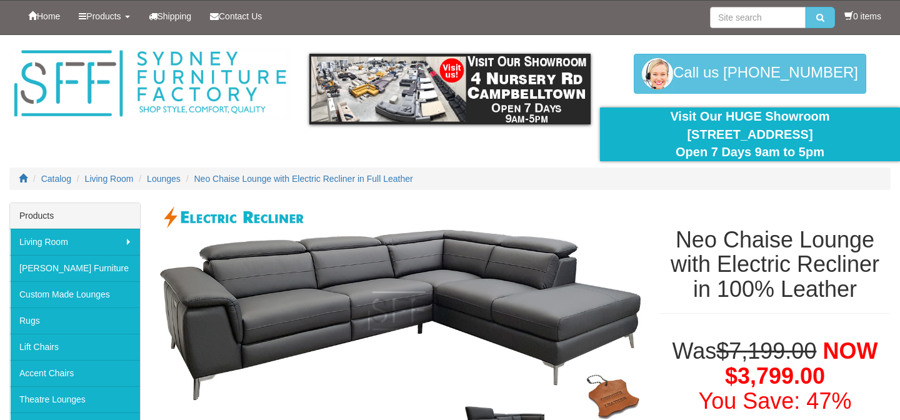
select select "1227"
select select "264"
select select "1228"
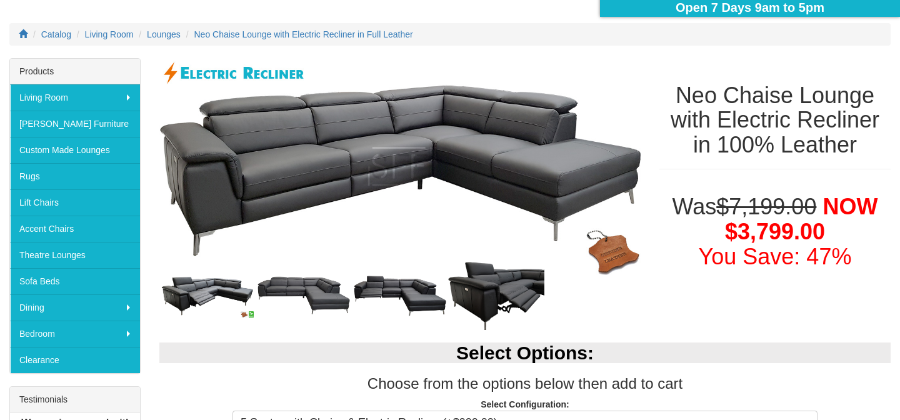
scroll to position [127, 0]
